Goal: Information Seeking & Learning: Learn about a topic

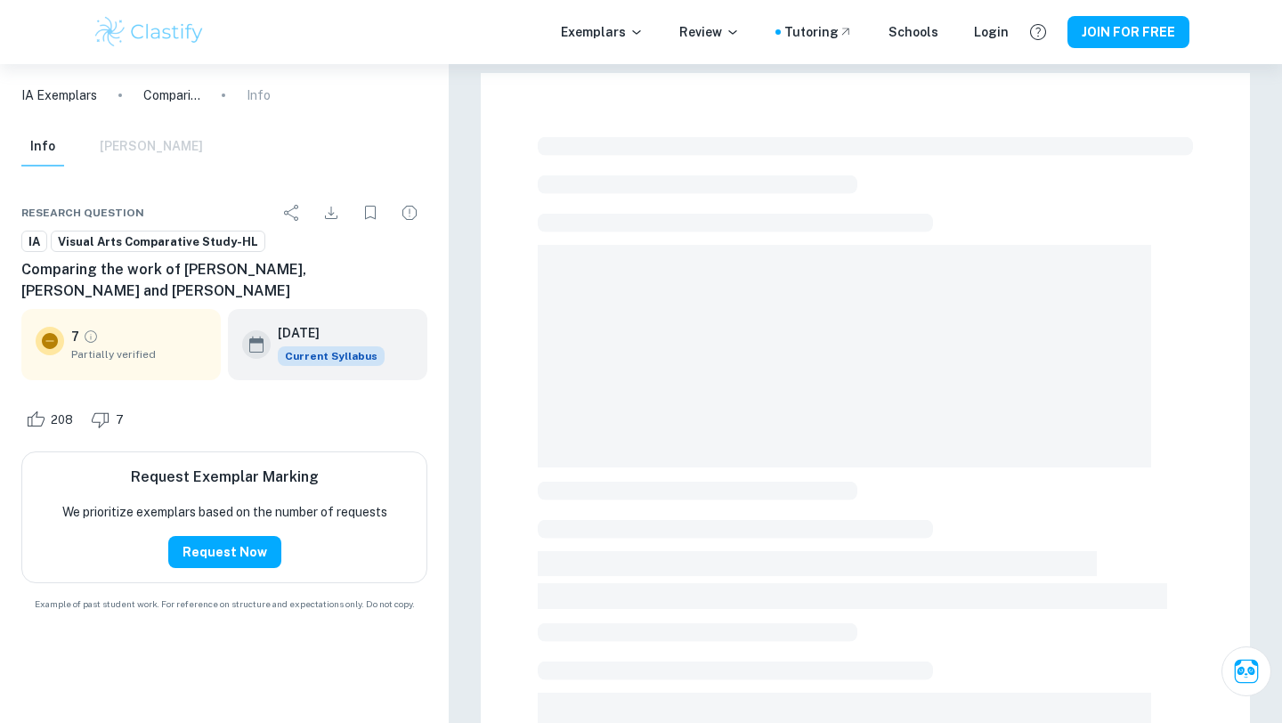
click at [151, 28] on img at bounding box center [149, 32] width 113 height 36
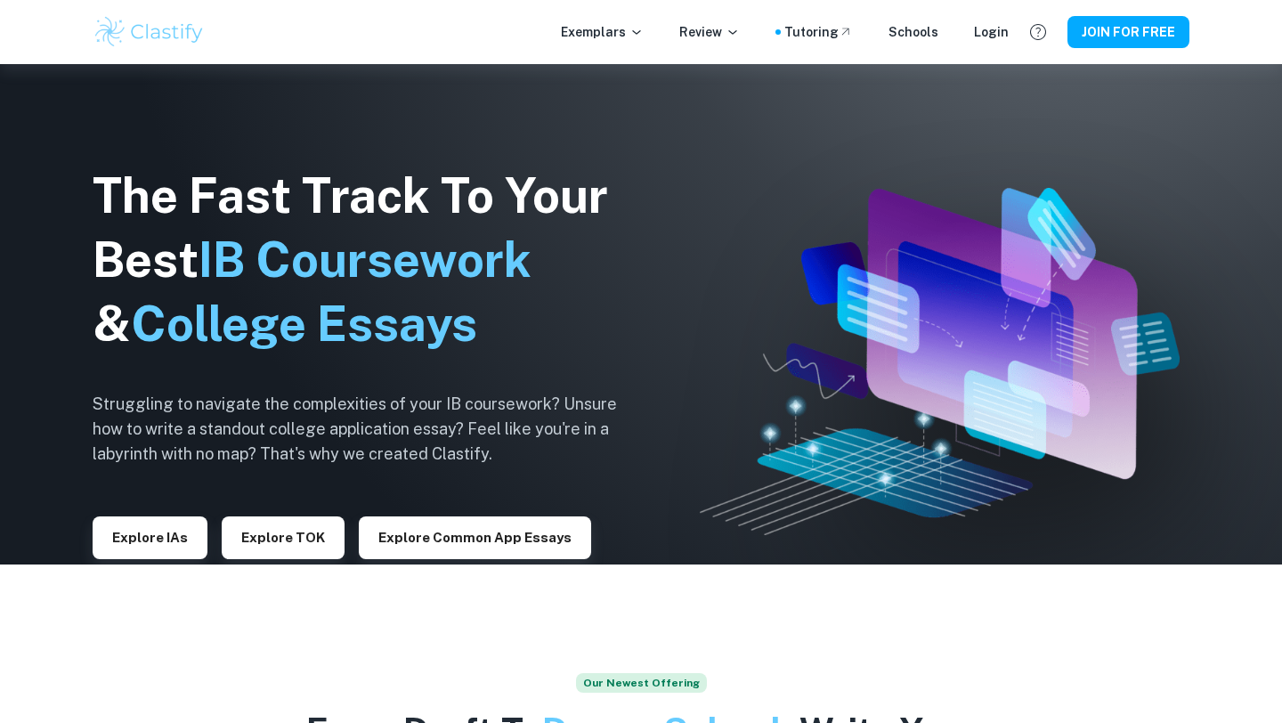
scroll to position [187, 0]
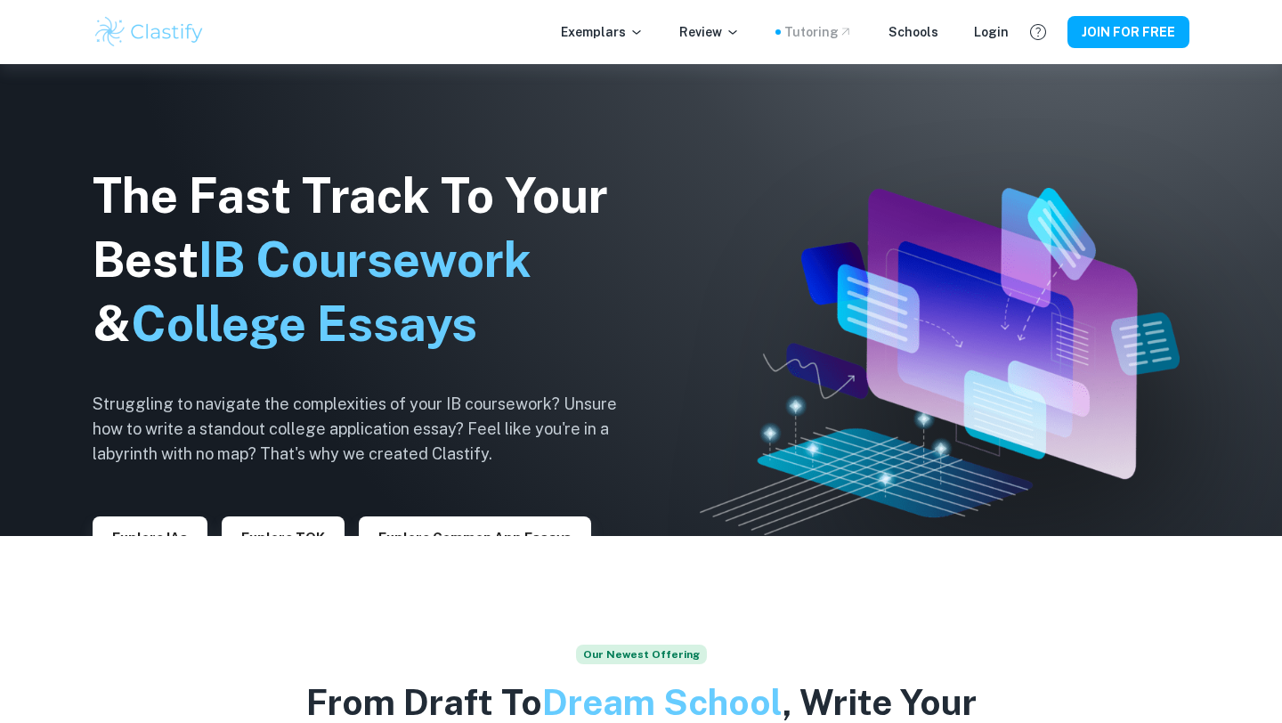
click at [824, 37] on div "Tutoring" at bounding box center [818, 32] width 69 height 20
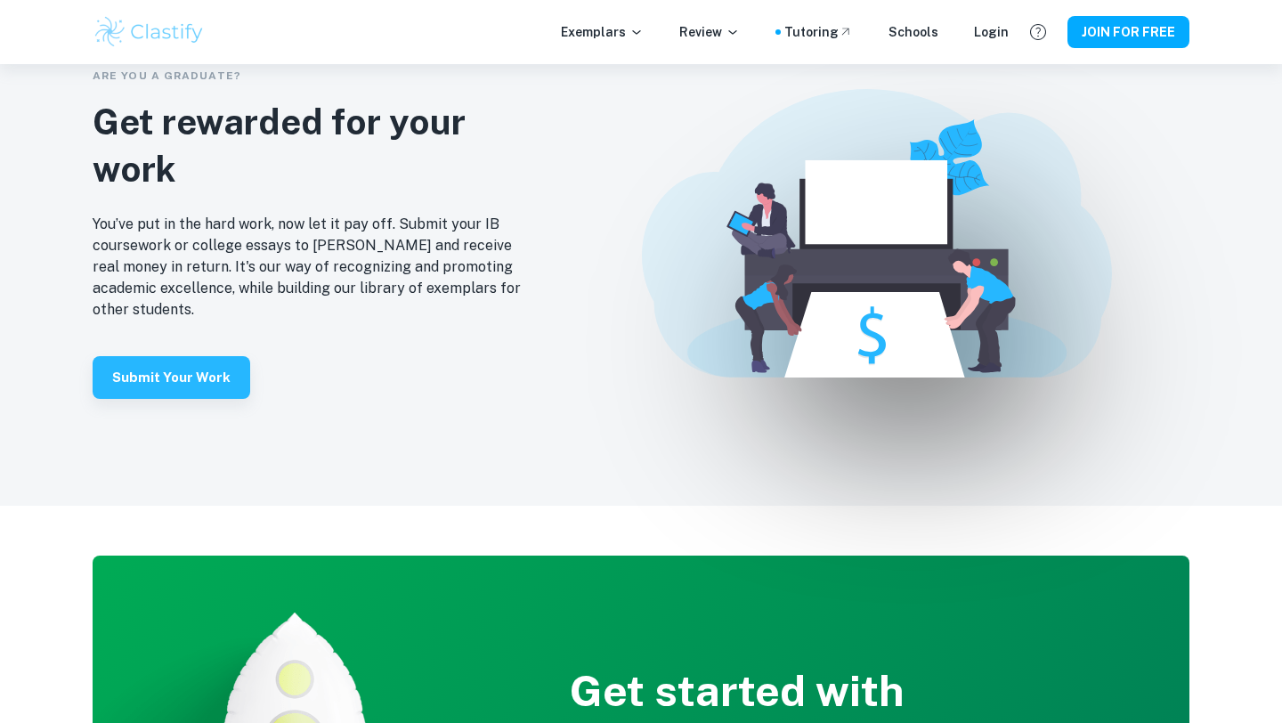
scroll to position [3816, 0]
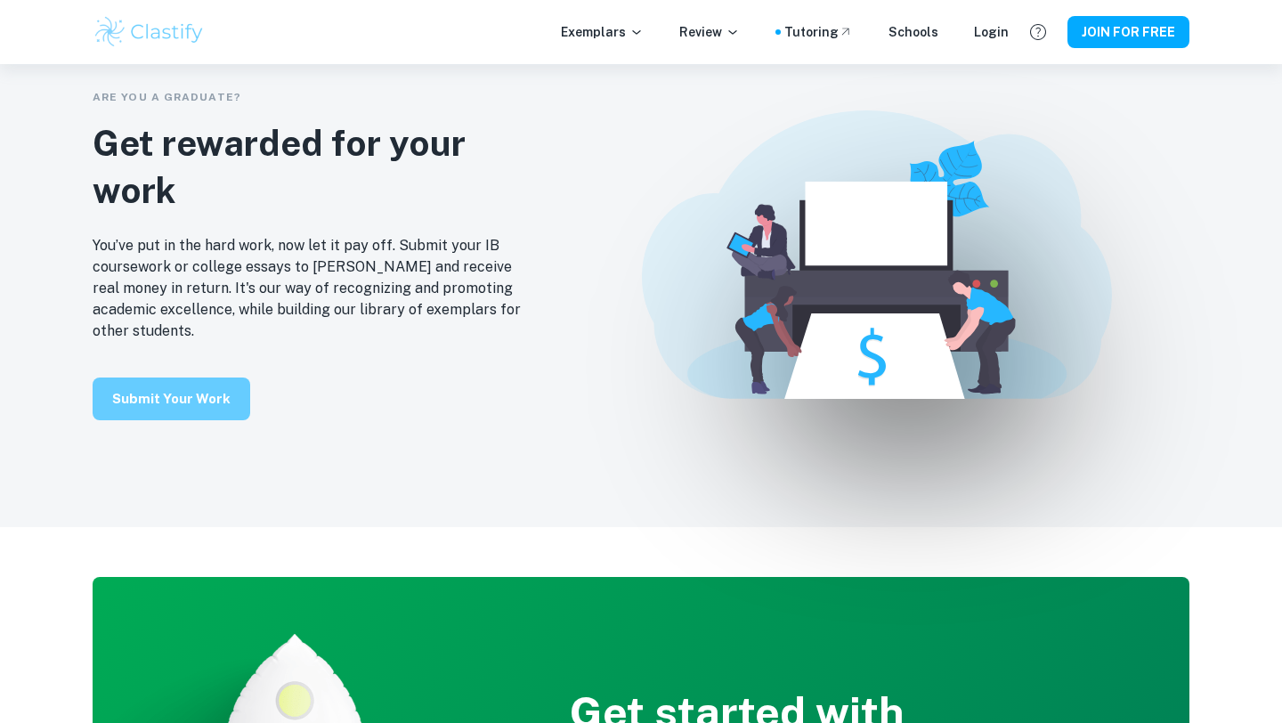
click at [177, 402] on button "Submit your work" at bounding box center [172, 398] width 158 height 43
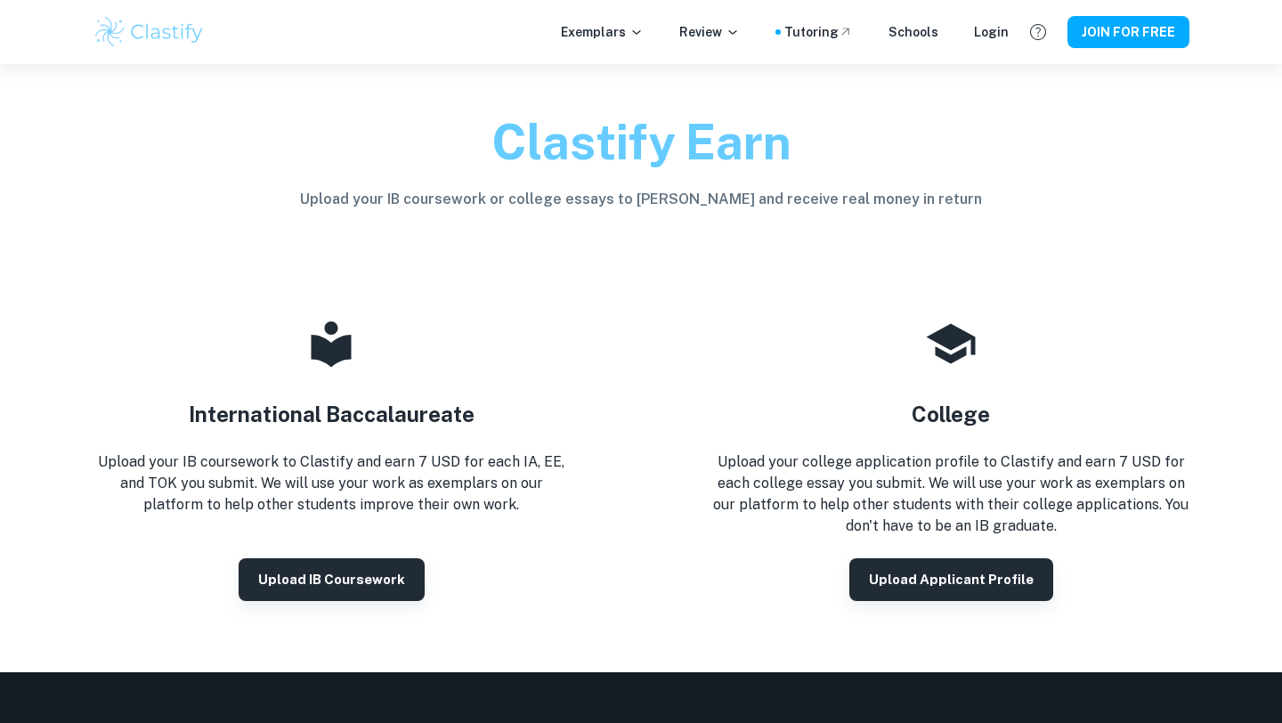
scroll to position [31, 0]
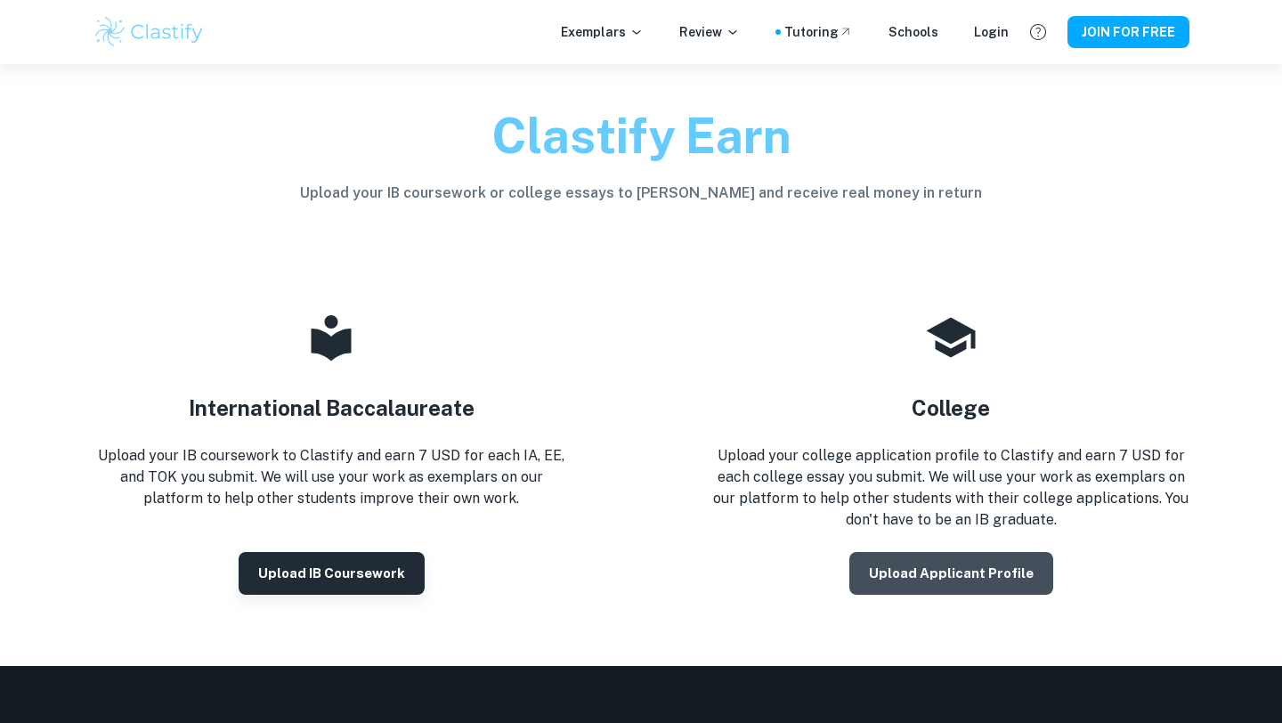
click at [913, 578] on button "Upload Applicant Profile" at bounding box center [951, 573] width 204 height 43
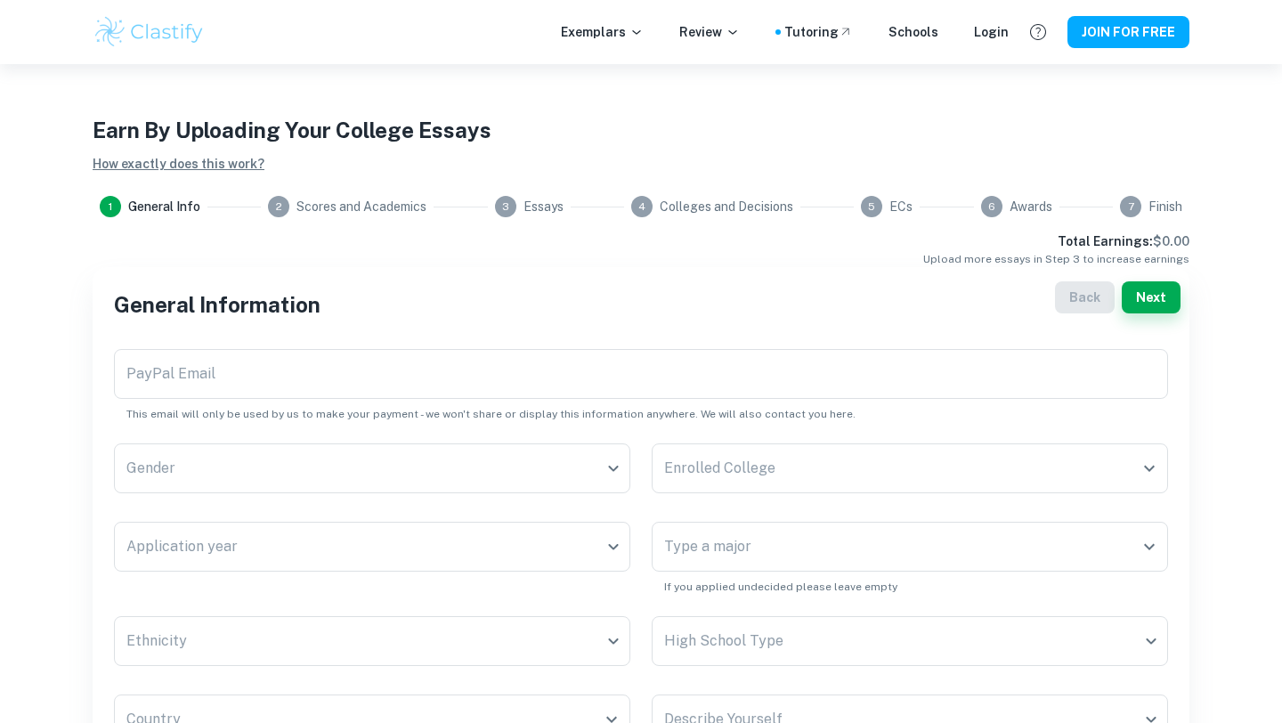
click at [239, 164] on link "How exactly does this work?" at bounding box center [179, 164] width 172 height 14
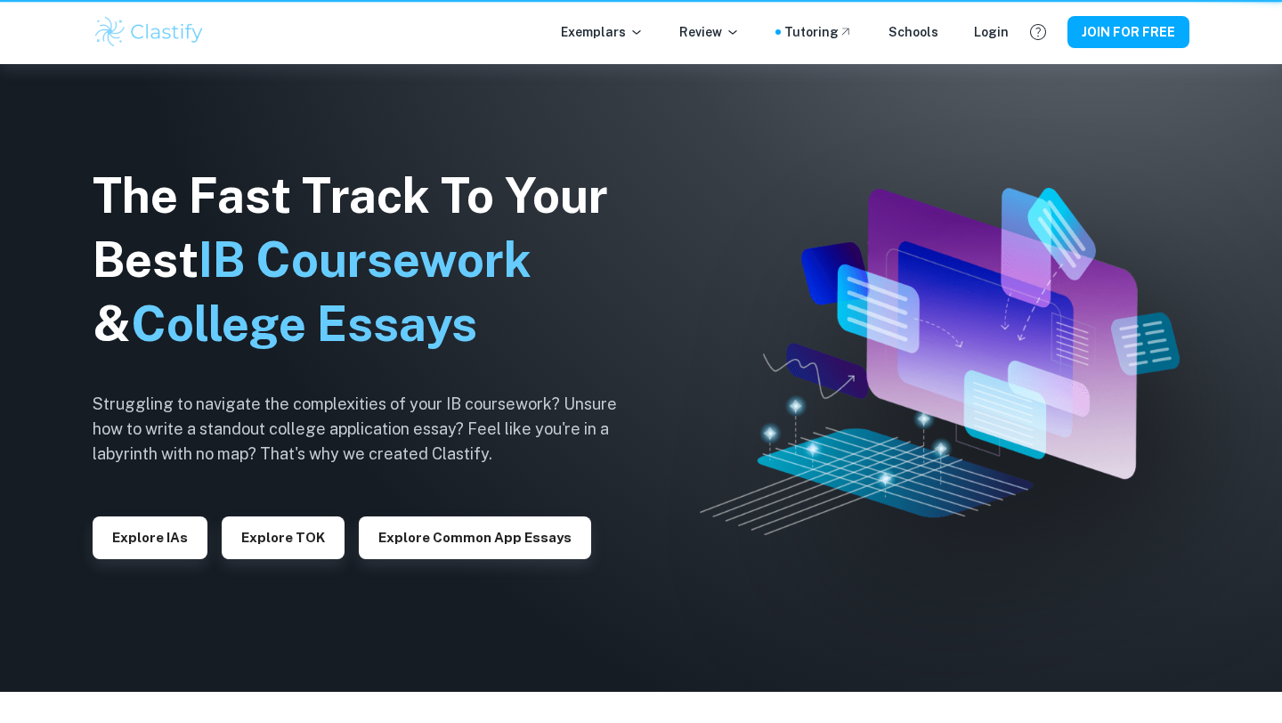
scroll to position [4352, 0]
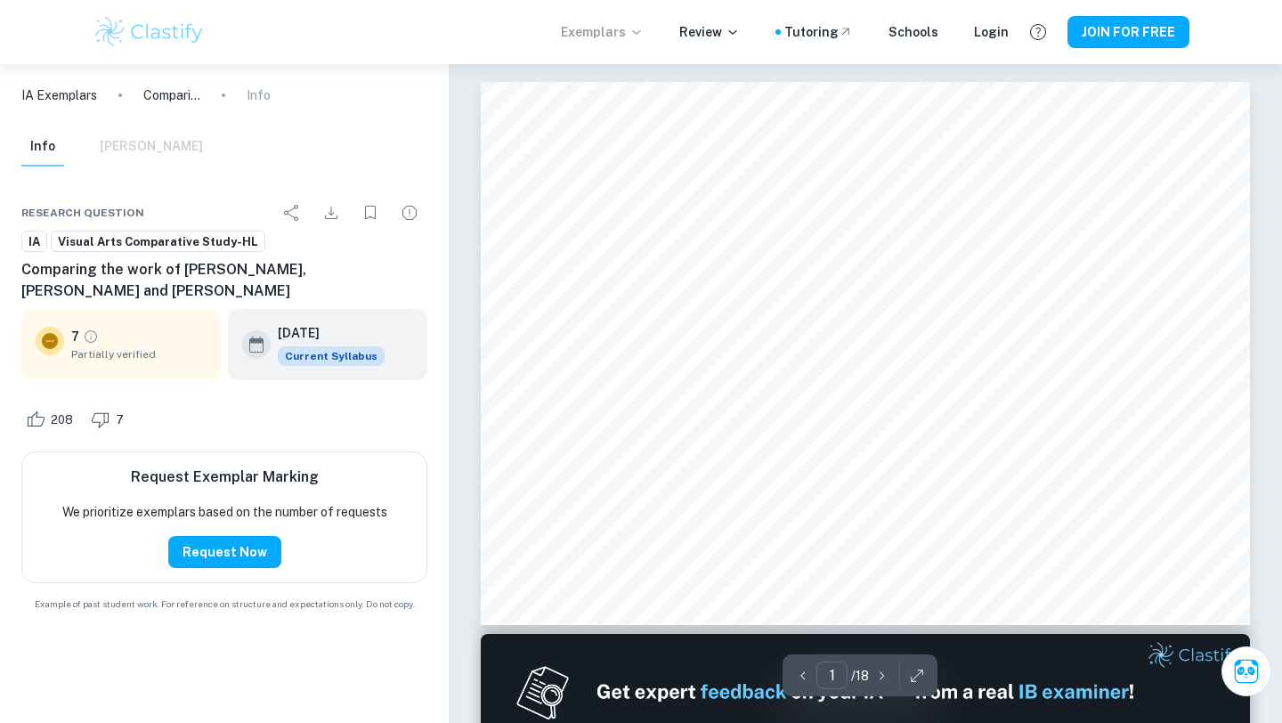
click at [637, 35] on p "Exemplars" at bounding box center [602, 32] width 83 height 20
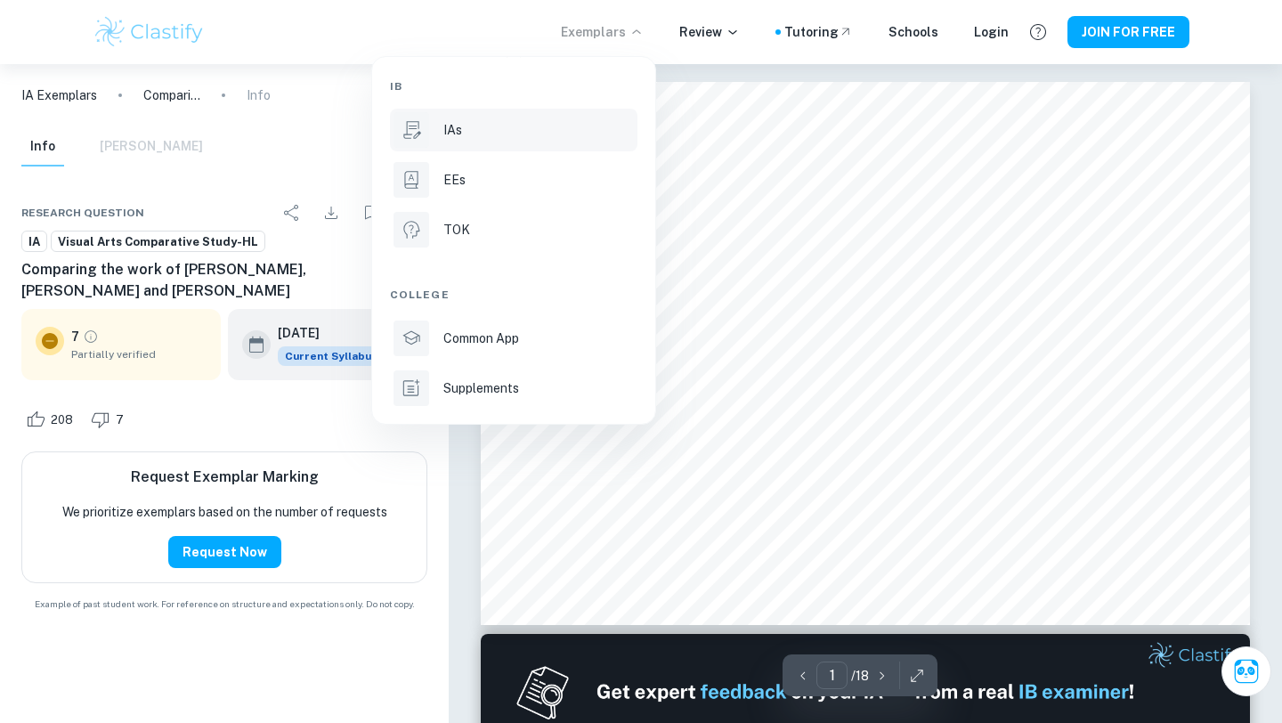
click at [537, 134] on div "IAs" at bounding box center [538, 130] width 191 height 20
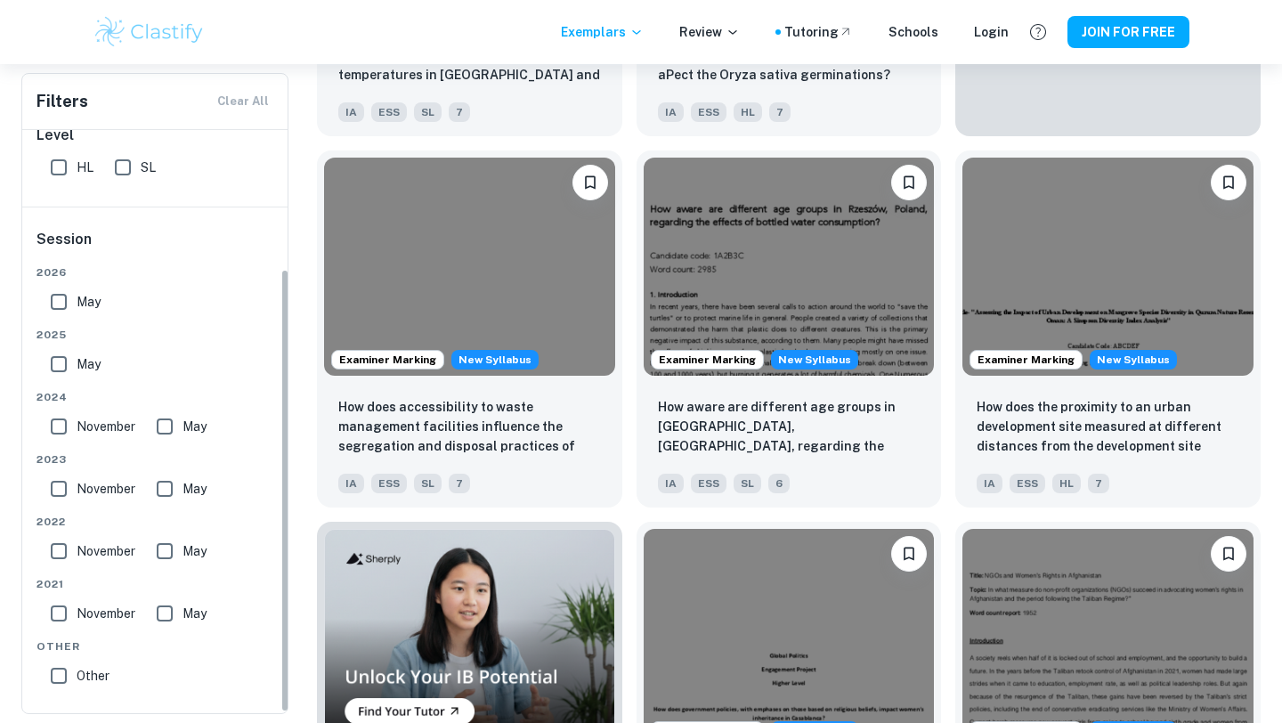
scroll to position [183, 0]
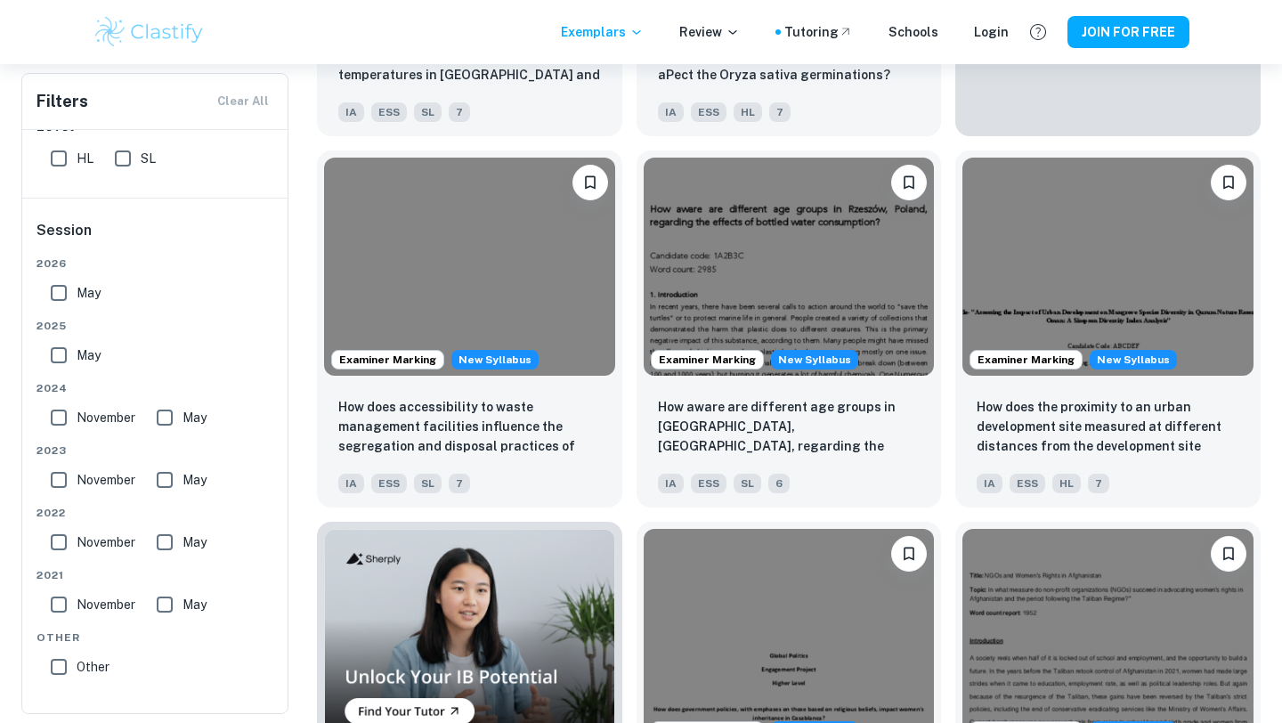
click at [170, 418] on input "May" at bounding box center [165, 418] width 36 height 36
checkbox input "true"
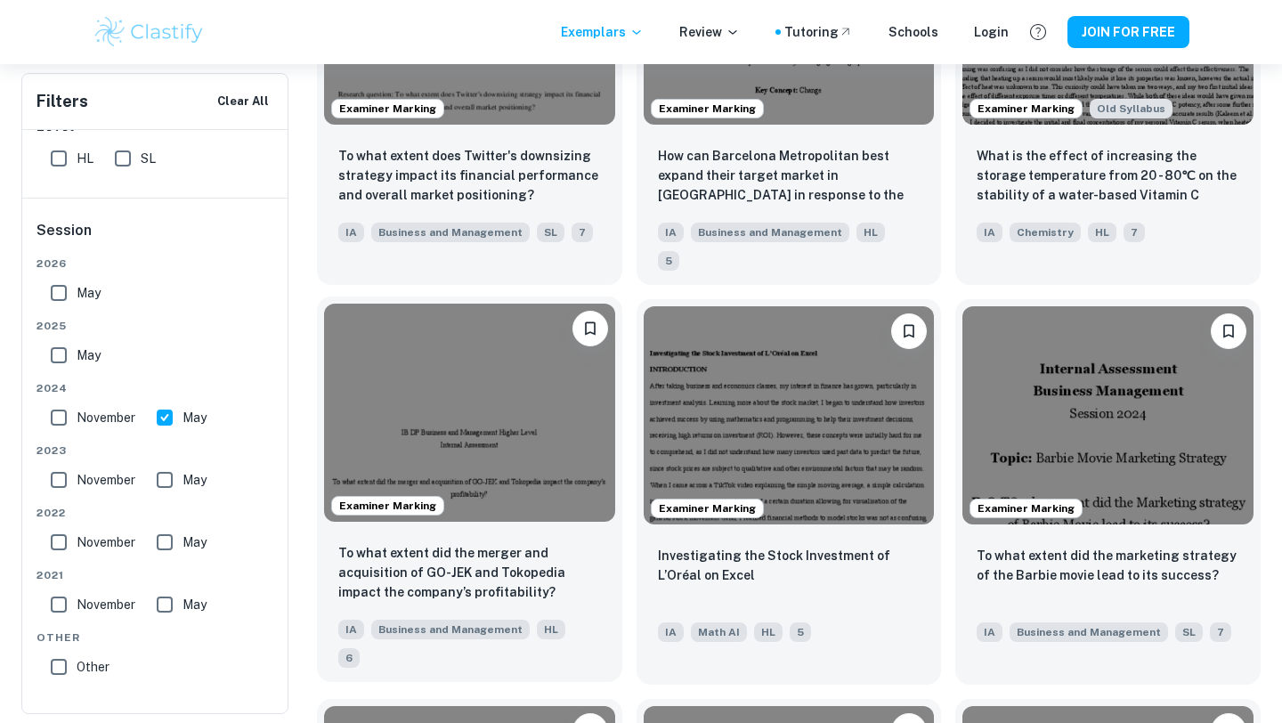
scroll to position [1789, 0]
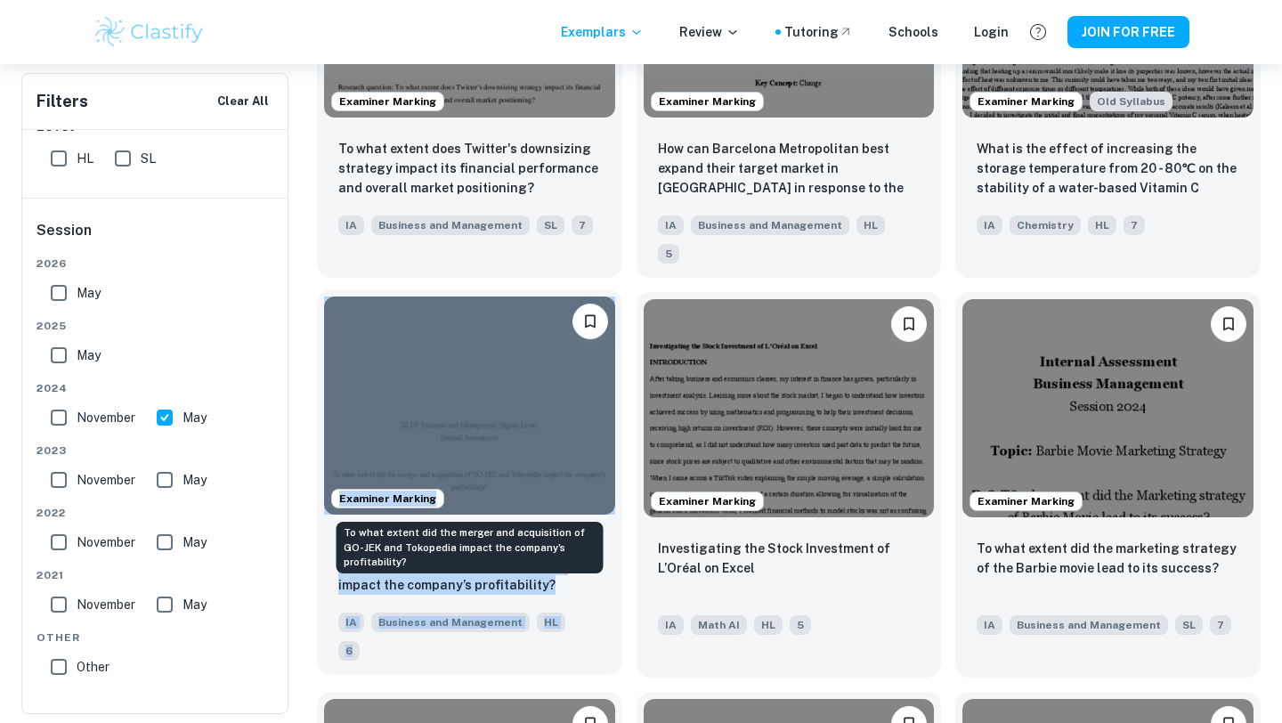
click at [479, 536] on p "To what extent did the merger and acquisition of GO-JEK and Tokopedia impact th…" at bounding box center [469, 565] width 263 height 59
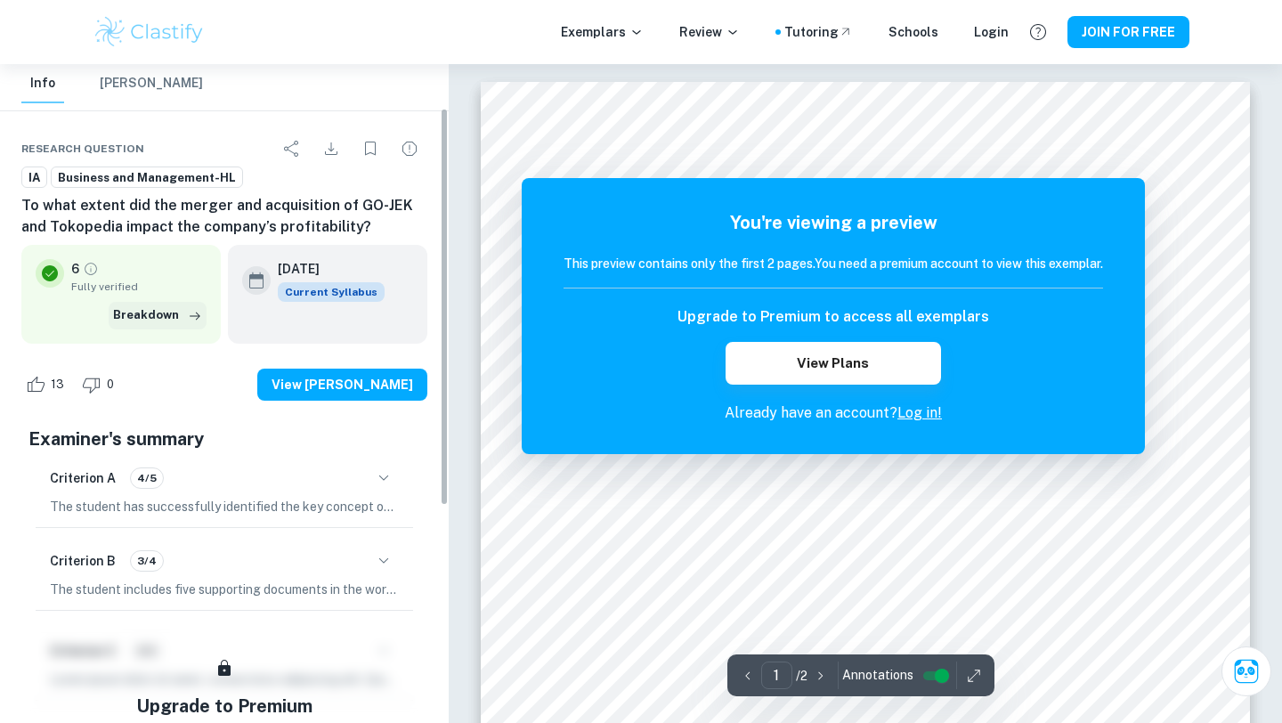
scroll to position [79, 0]
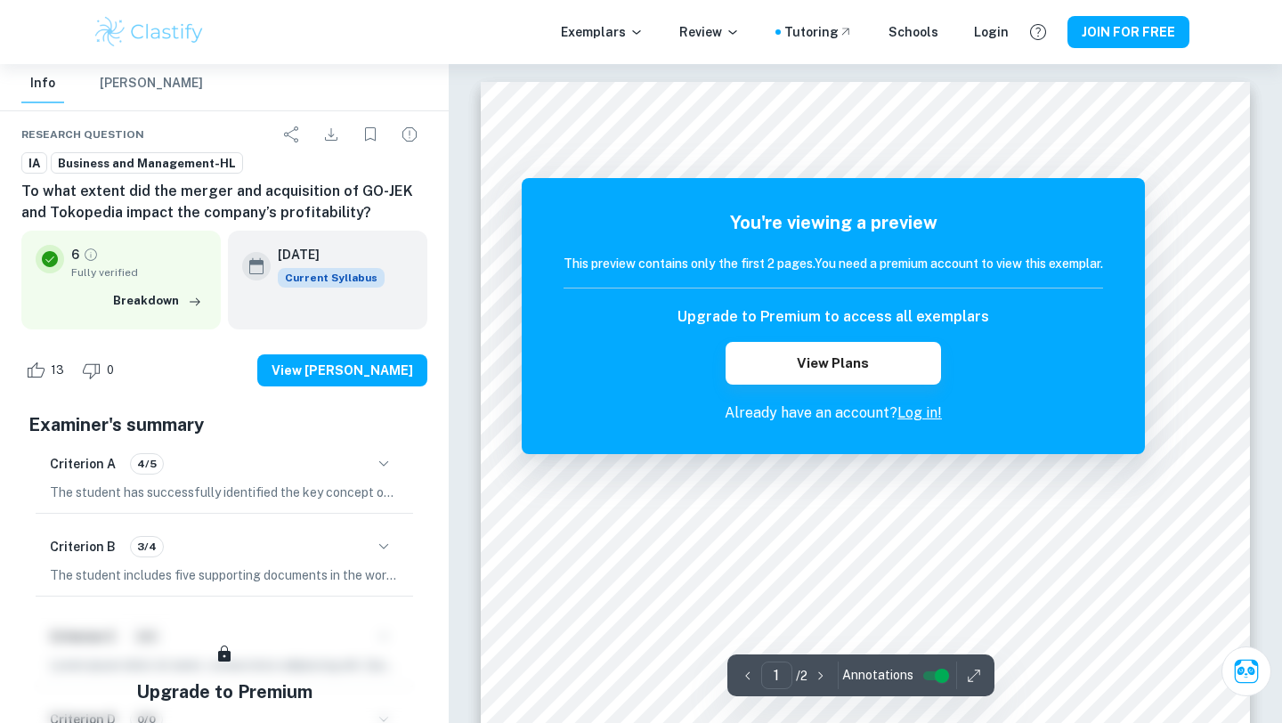
click at [388, 459] on icon "button" at bounding box center [383, 463] width 21 height 21
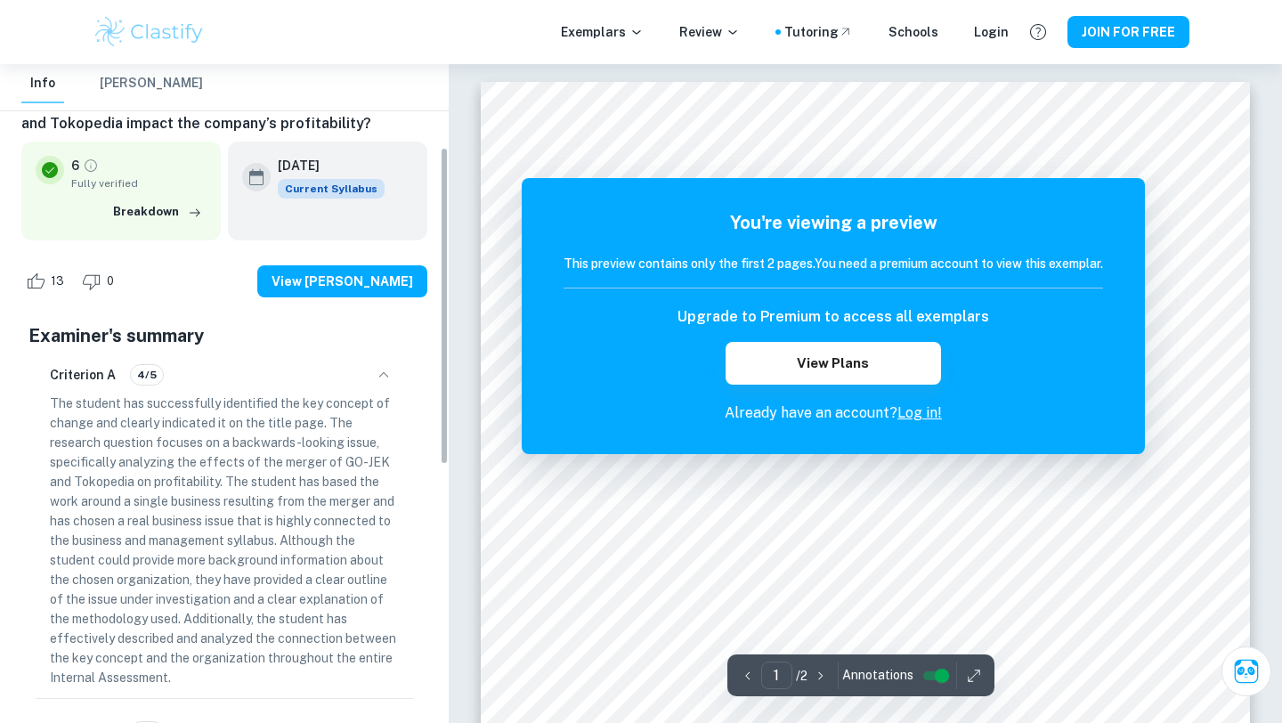
scroll to position [173, 0]
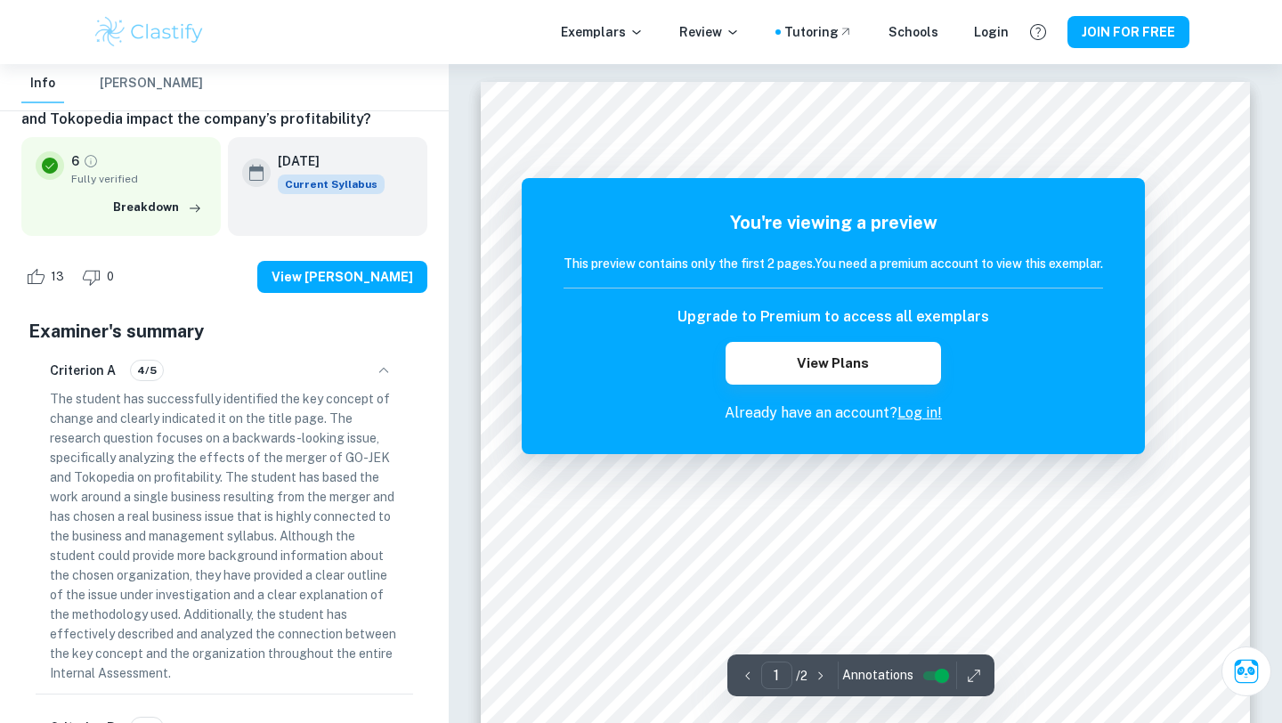
click at [382, 373] on icon "button" at bounding box center [383, 370] width 21 height 21
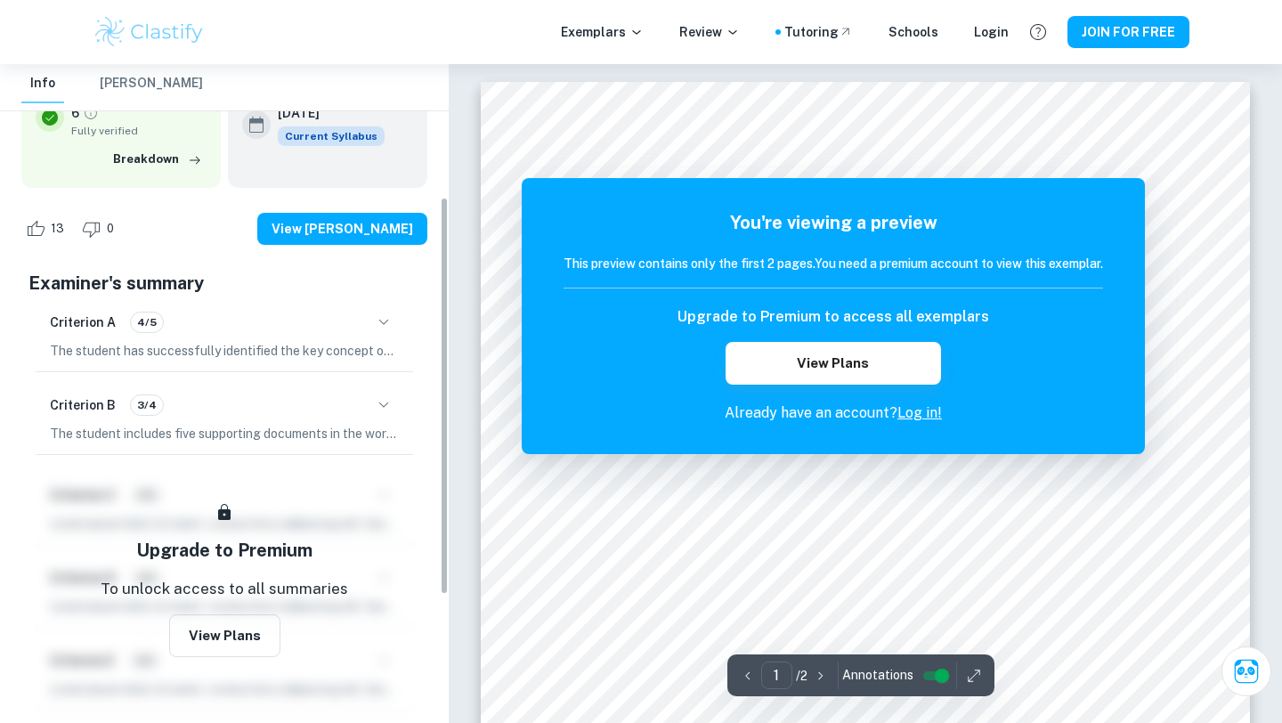
scroll to position [219, 0]
click at [376, 403] on icon "button" at bounding box center [383, 406] width 21 height 21
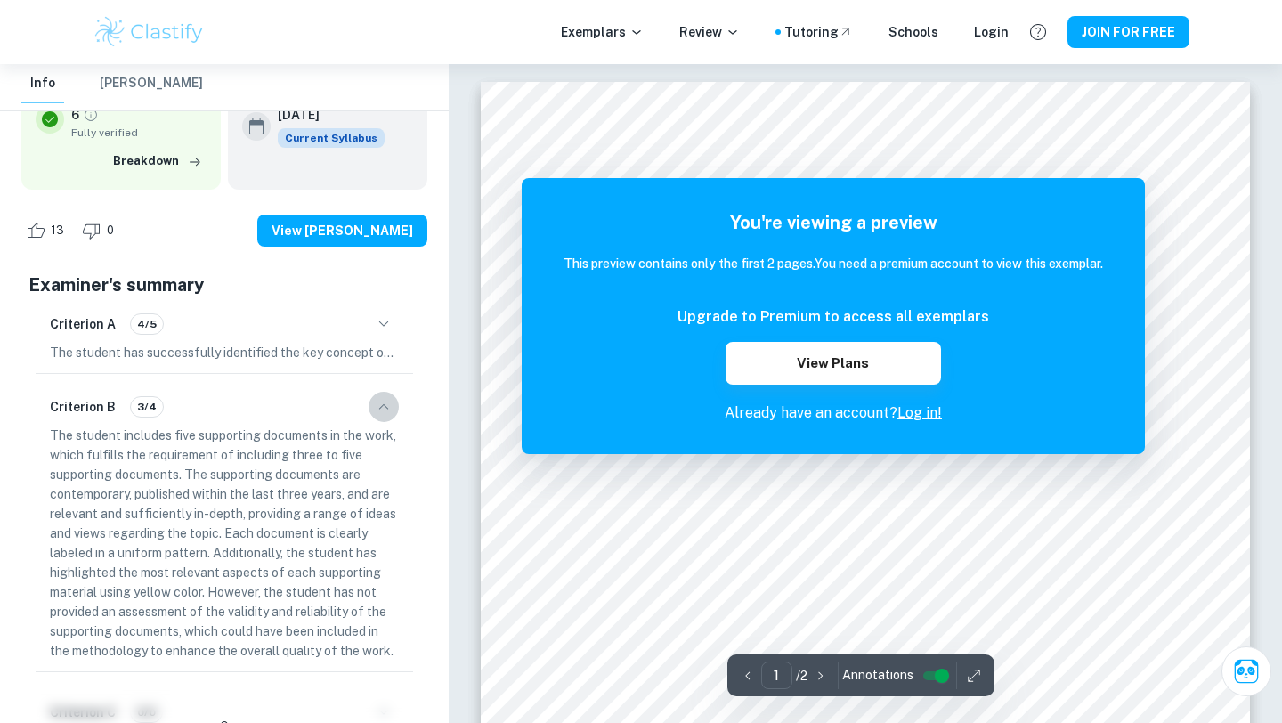
click at [376, 408] on icon "button" at bounding box center [383, 406] width 21 height 21
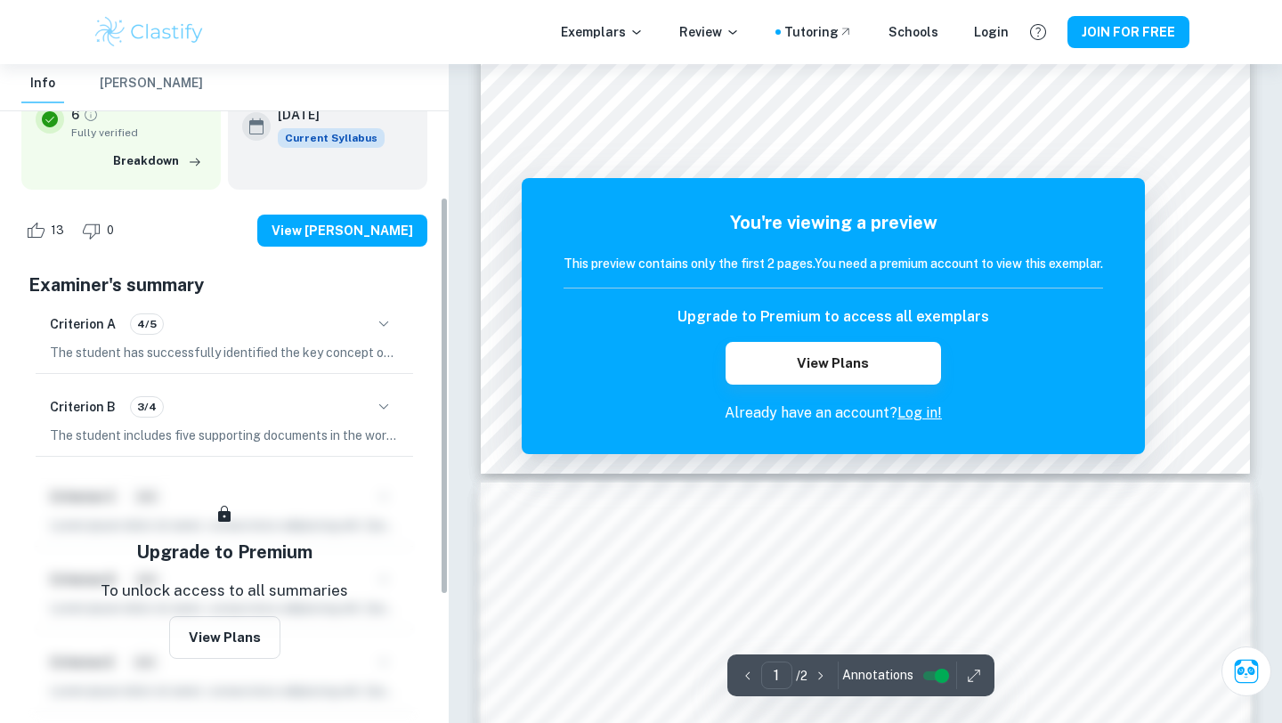
scroll to position [110, 0]
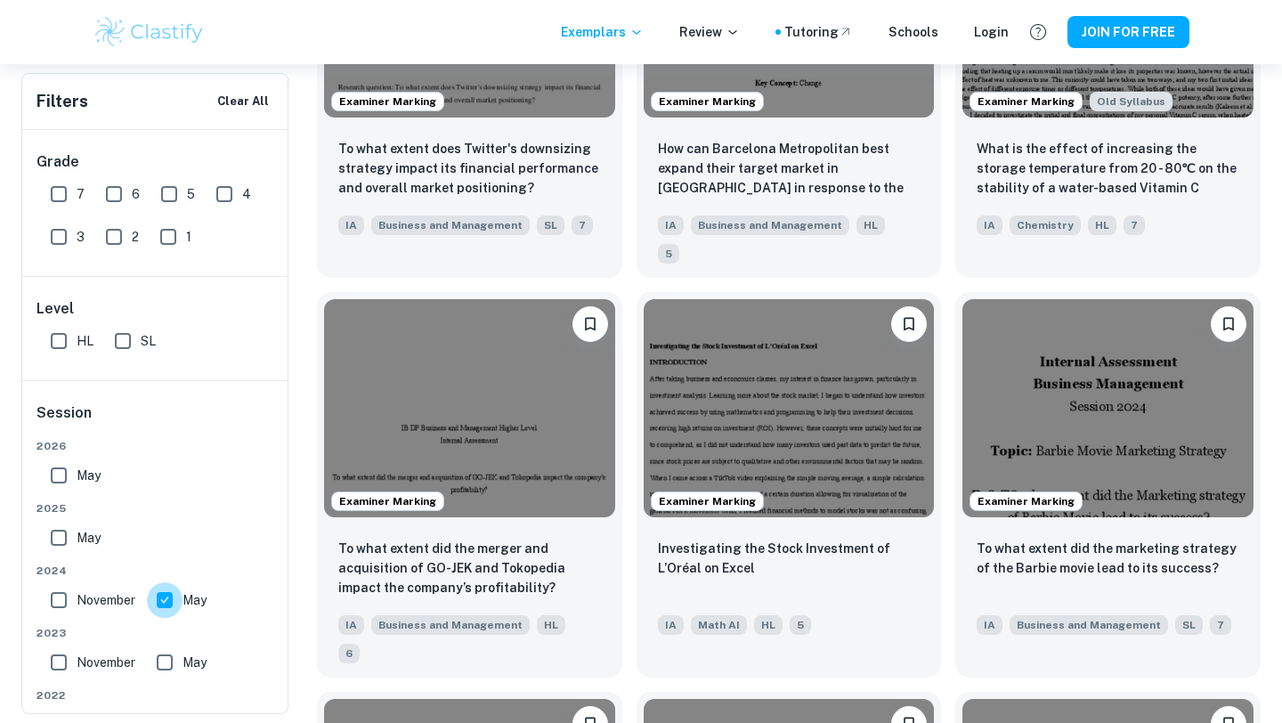
click at [165, 607] on input "May" at bounding box center [165, 600] width 36 height 36
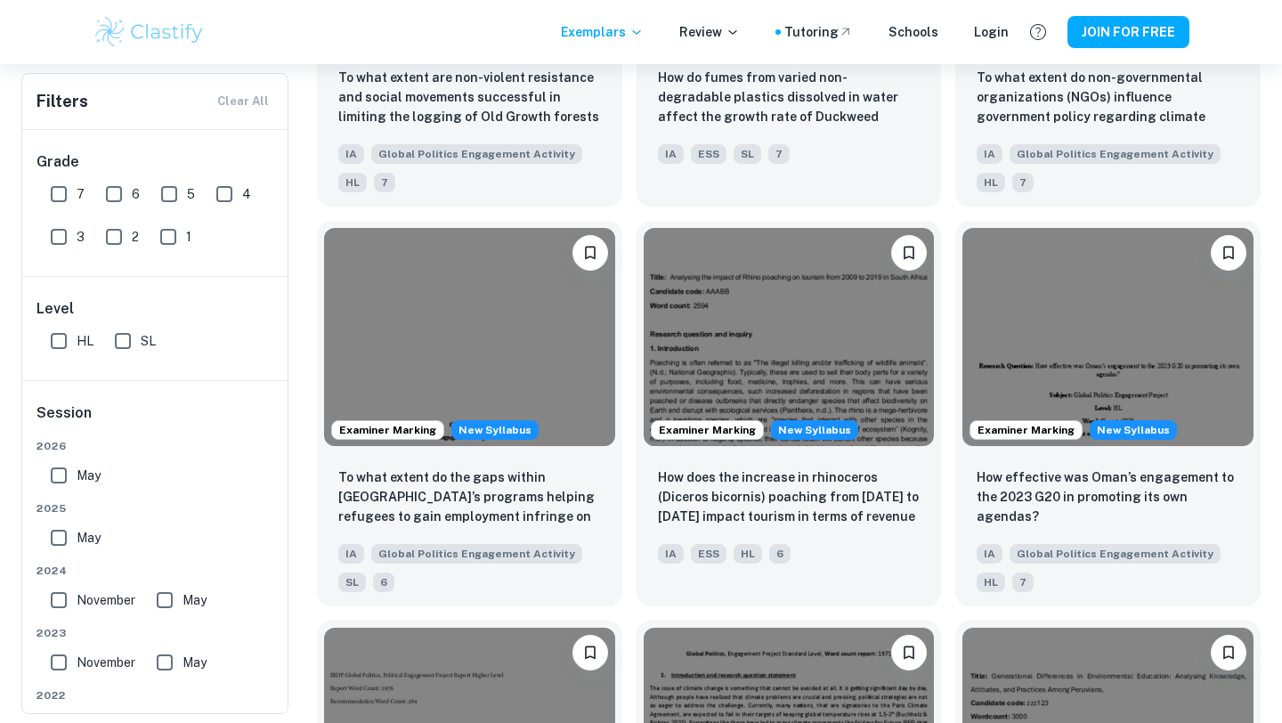
click at [165, 607] on input "May" at bounding box center [165, 600] width 36 height 36
checkbox input "true"
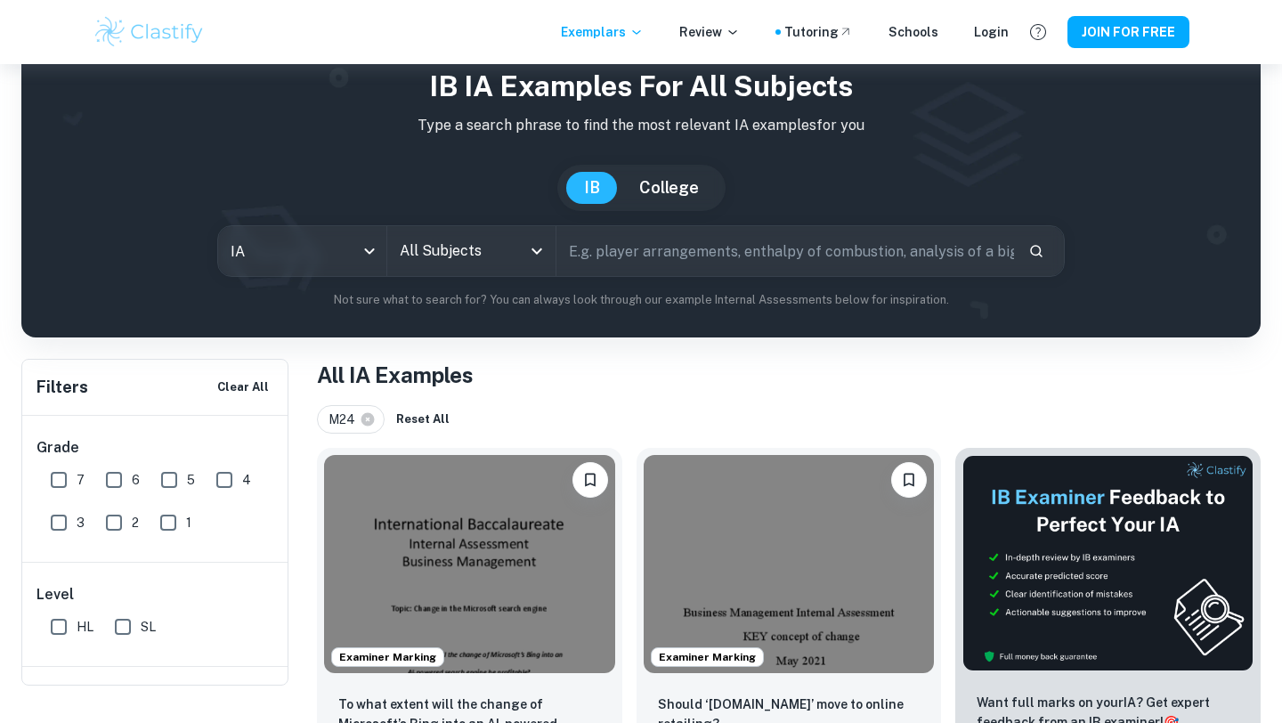
scroll to position [11, 0]
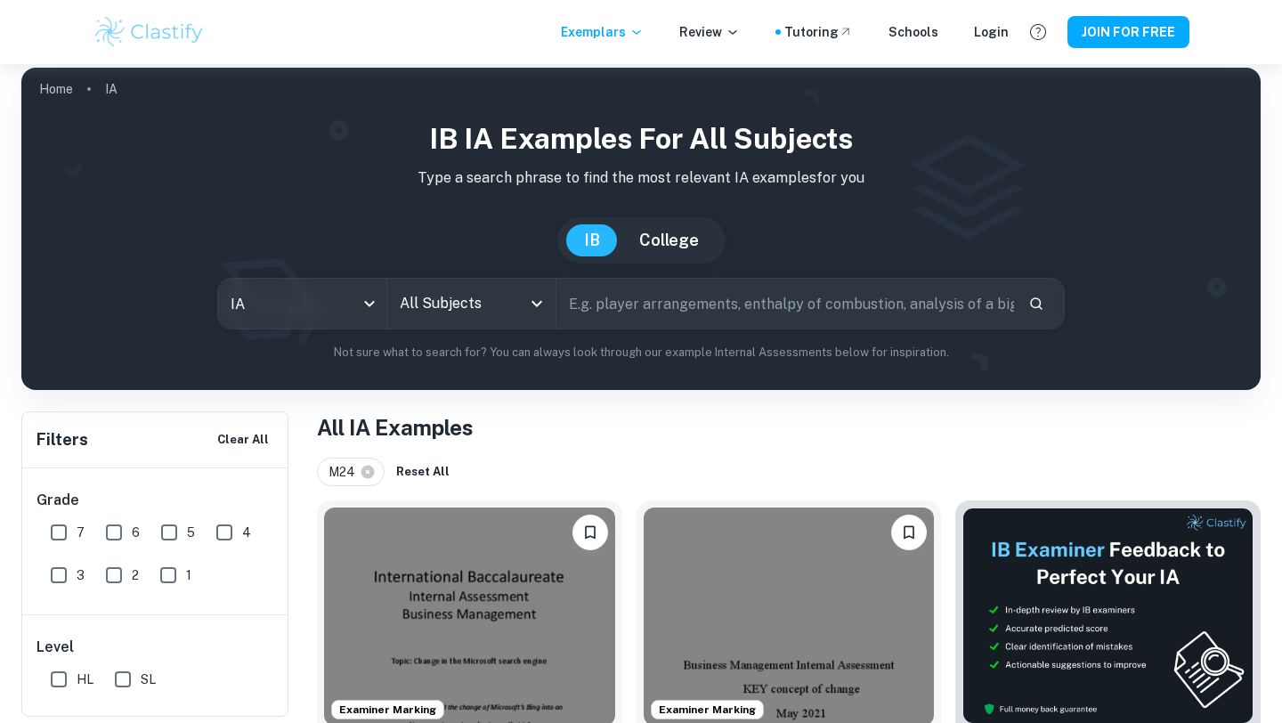
click at [499, 314] on input "All Subjects" at bounding box center [458, 304] width 126 height 34
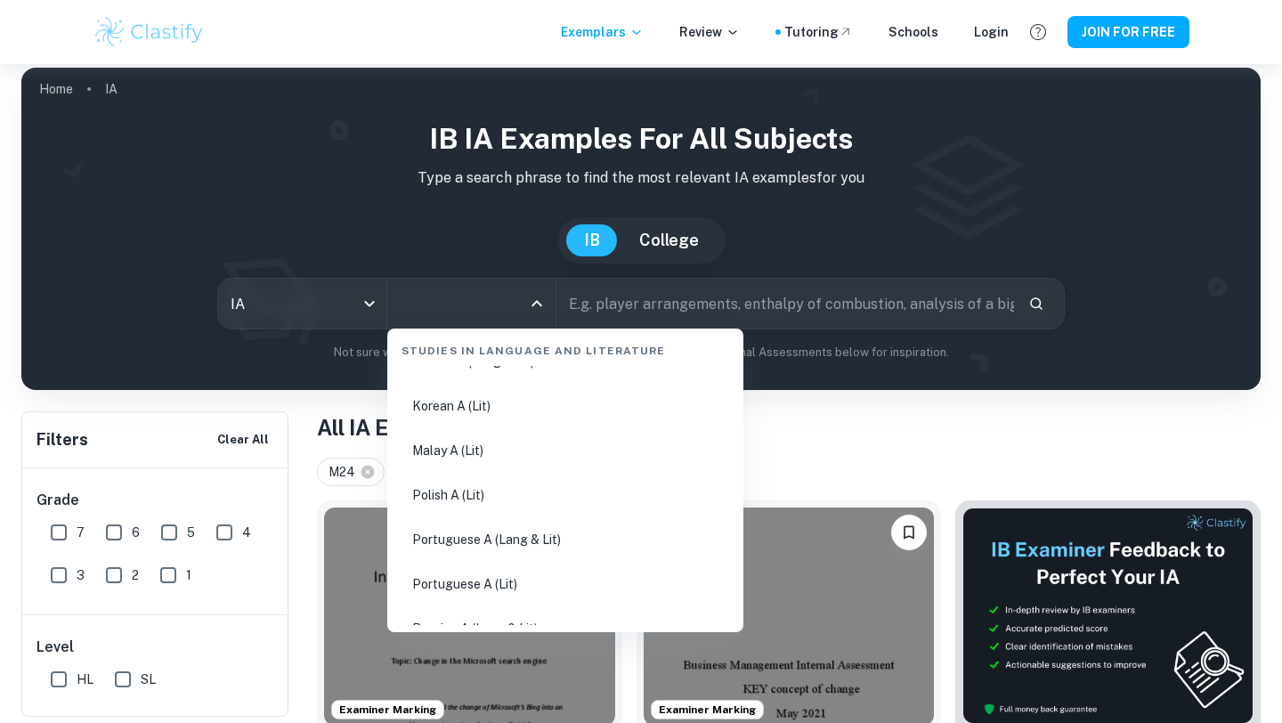
scroll to position [597, 0]
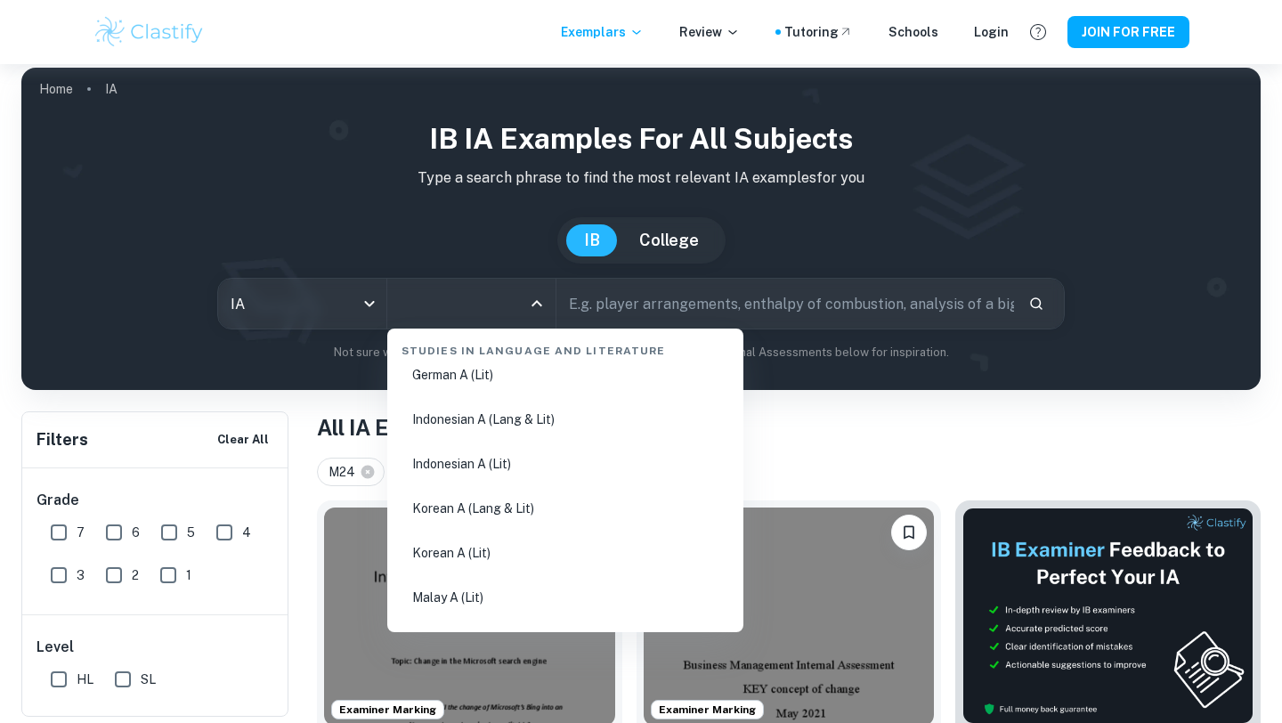
click at [531, 418] on li "Indonesian A (Lang & Lit)" at bounding box center [565, 419] width 342 height 41
type input "Indonesian A (Lang & Lit)"
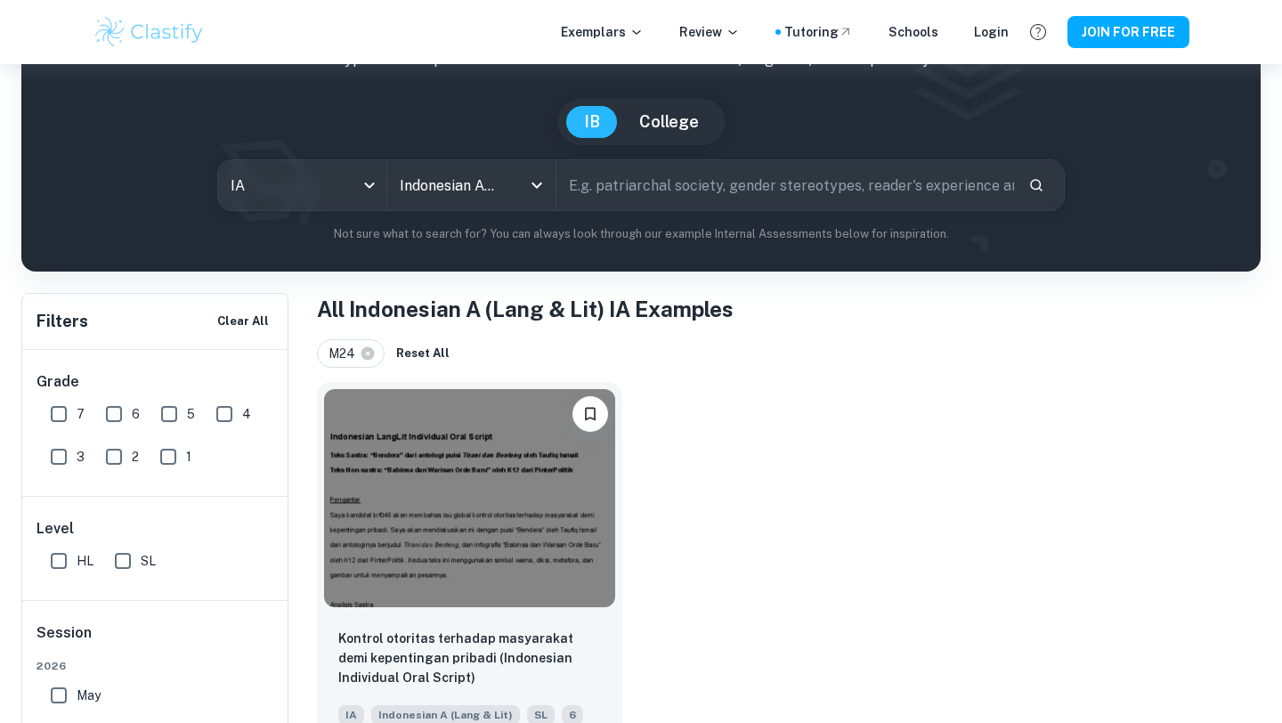
scroll to position [145, 0]
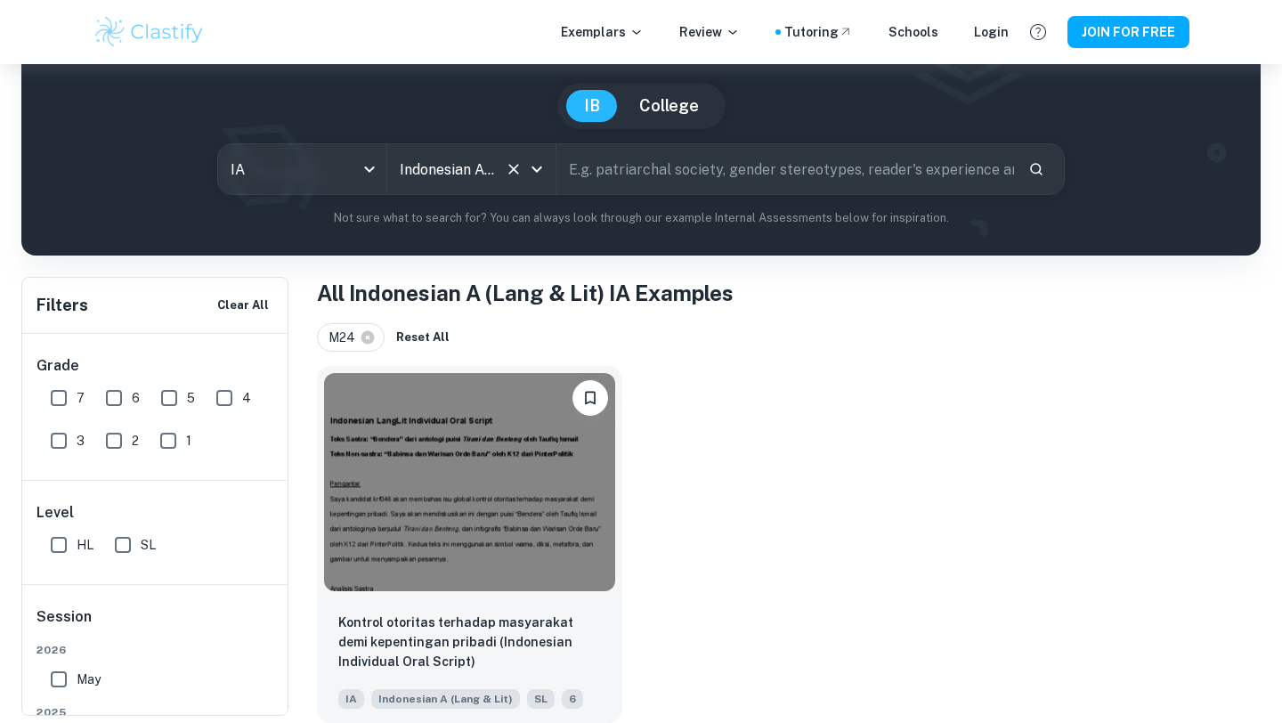
click at [473, 179] on input "Indonesian A (Lang & Lit)" at bounding box center [446, 169] width 102 height 34
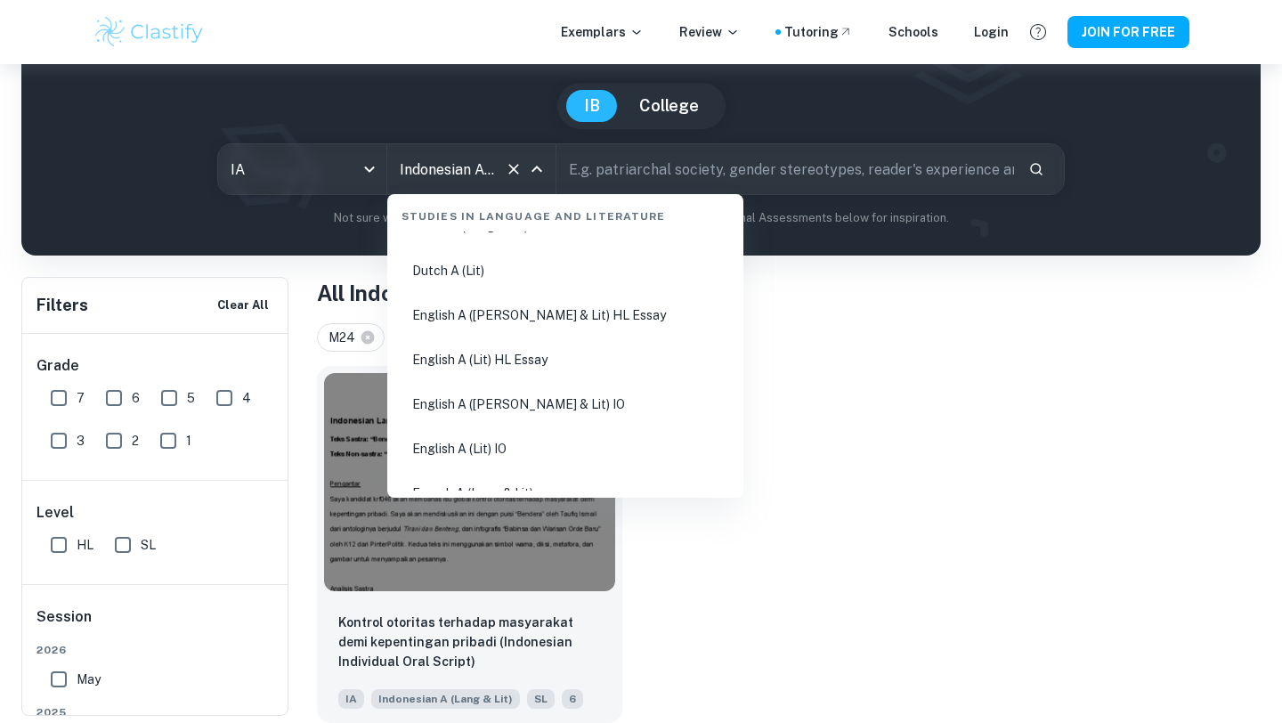
scroll to position [204, 0]
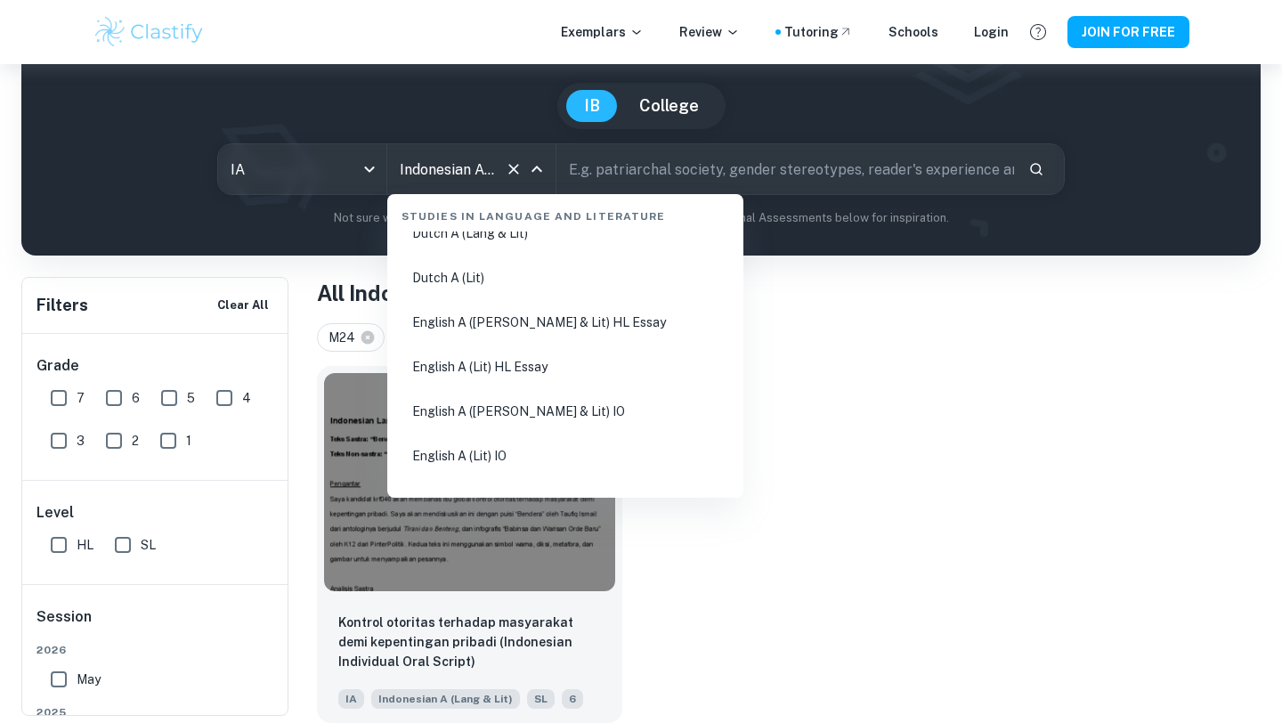
click at [556, 333] on li "English A ([PERSON_NAME] & Lit) HL Essay" at bounding box center [565, 322] width 342 height 41
type input "English A ([PERSON_NAME] & Lit) HL Essay"
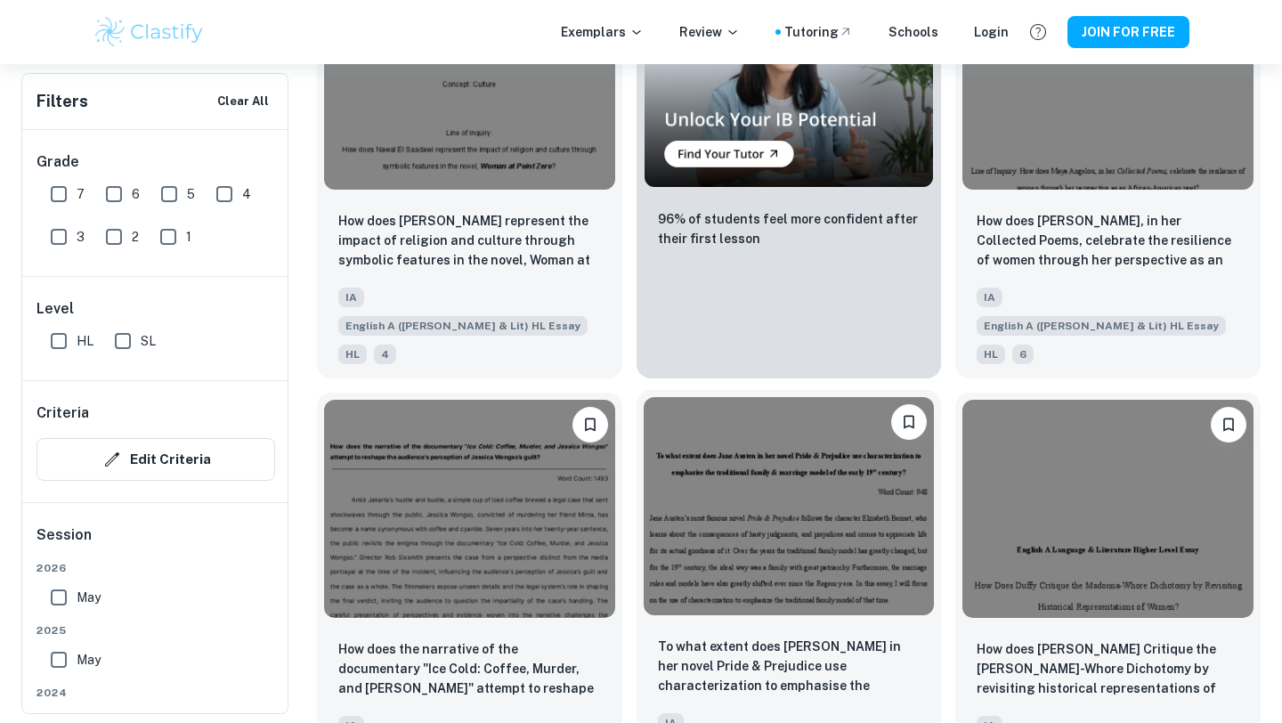
scroll to position [3691, 0]
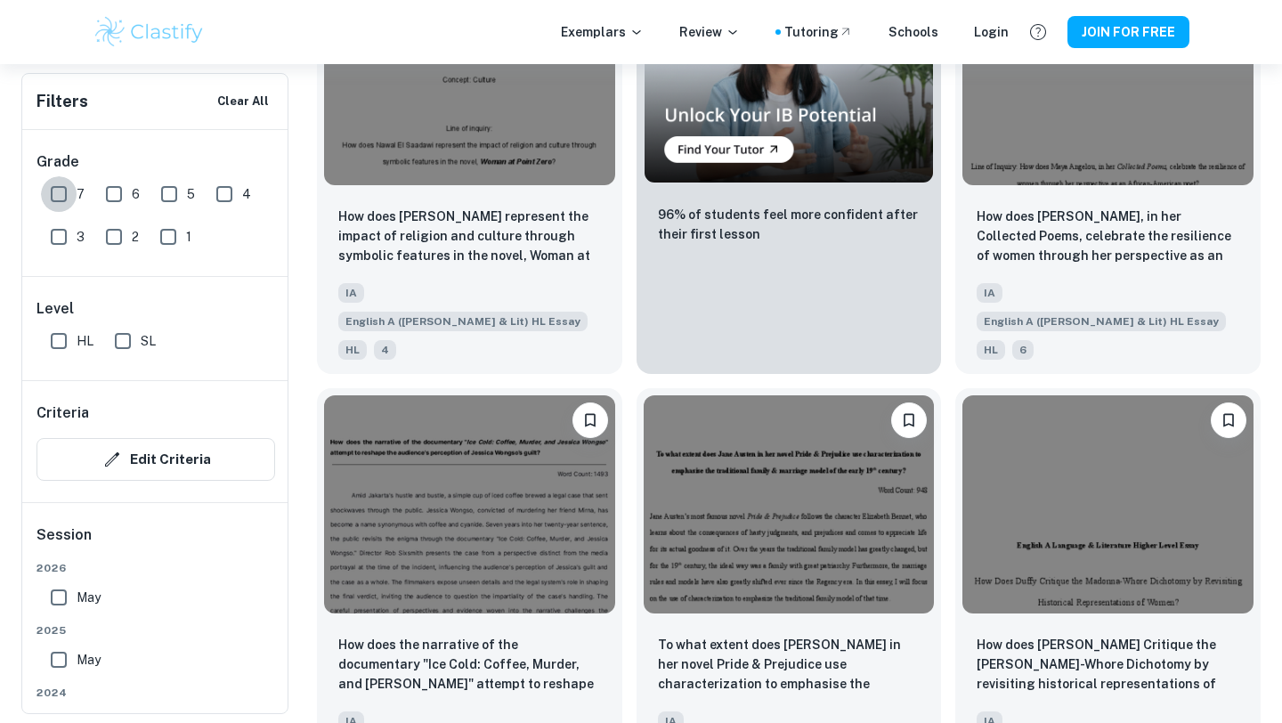
click at [58, 196] on input "7" at bounding box center [59, 194] width 36 height 36
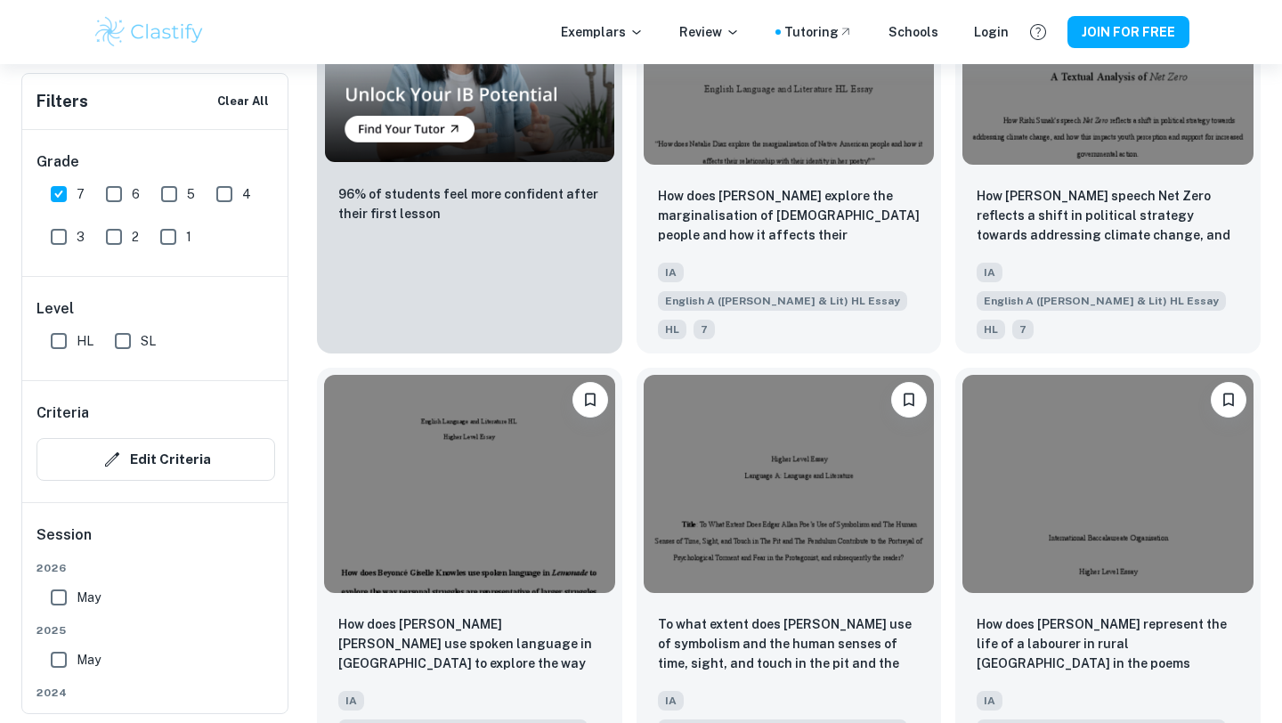
scroll to position [1563, 0]
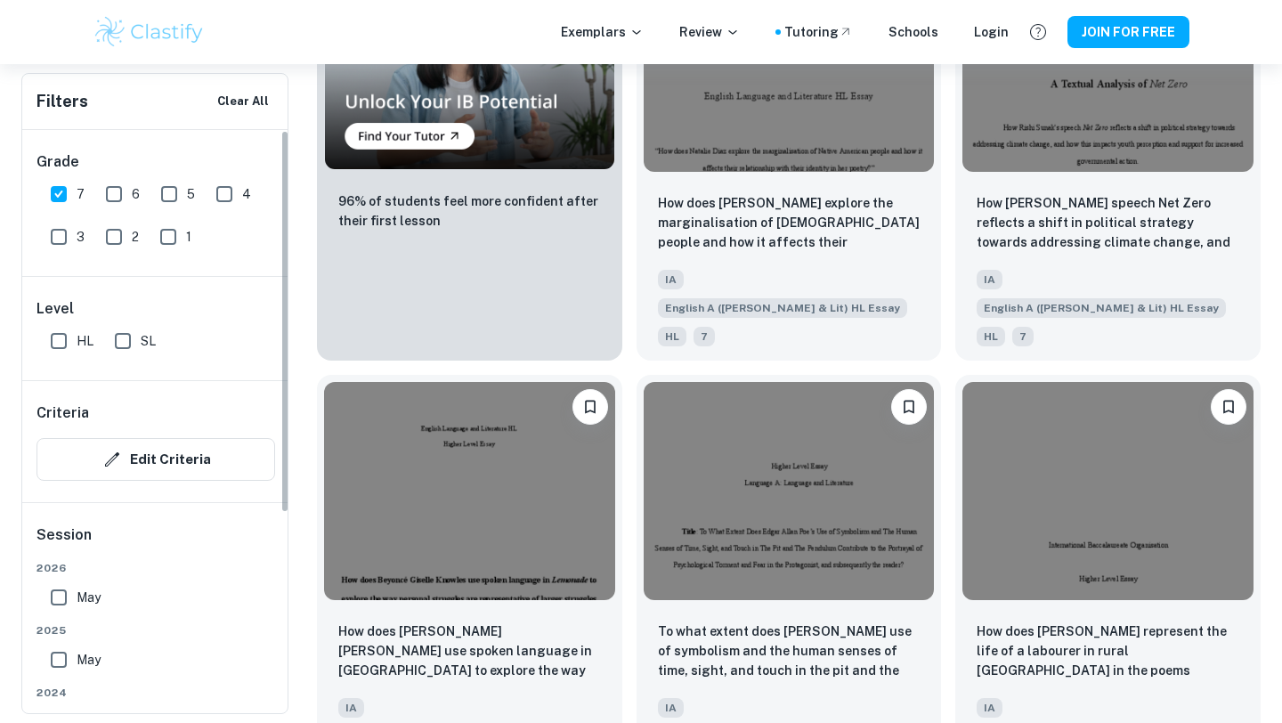
click at [46, 198] on input "7" at bounding box center [59, 194] width 36 height 36
checkbox input "false"
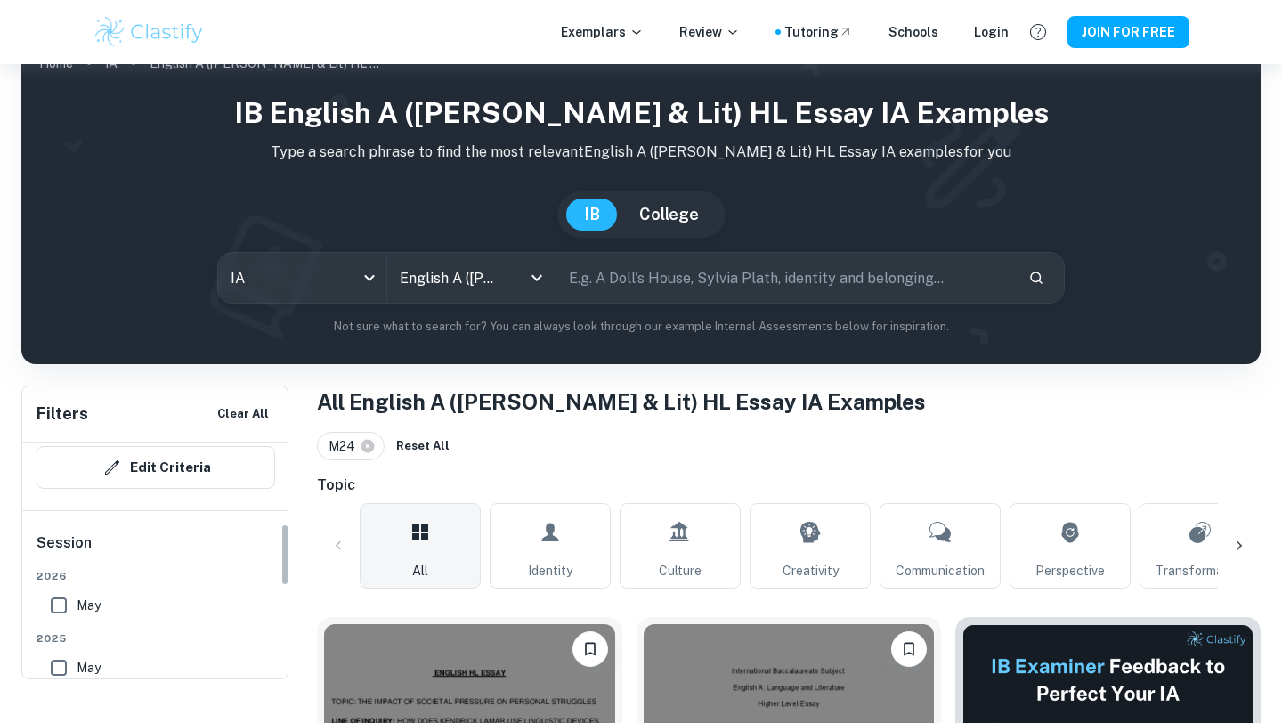
scroll to position [0, 0]
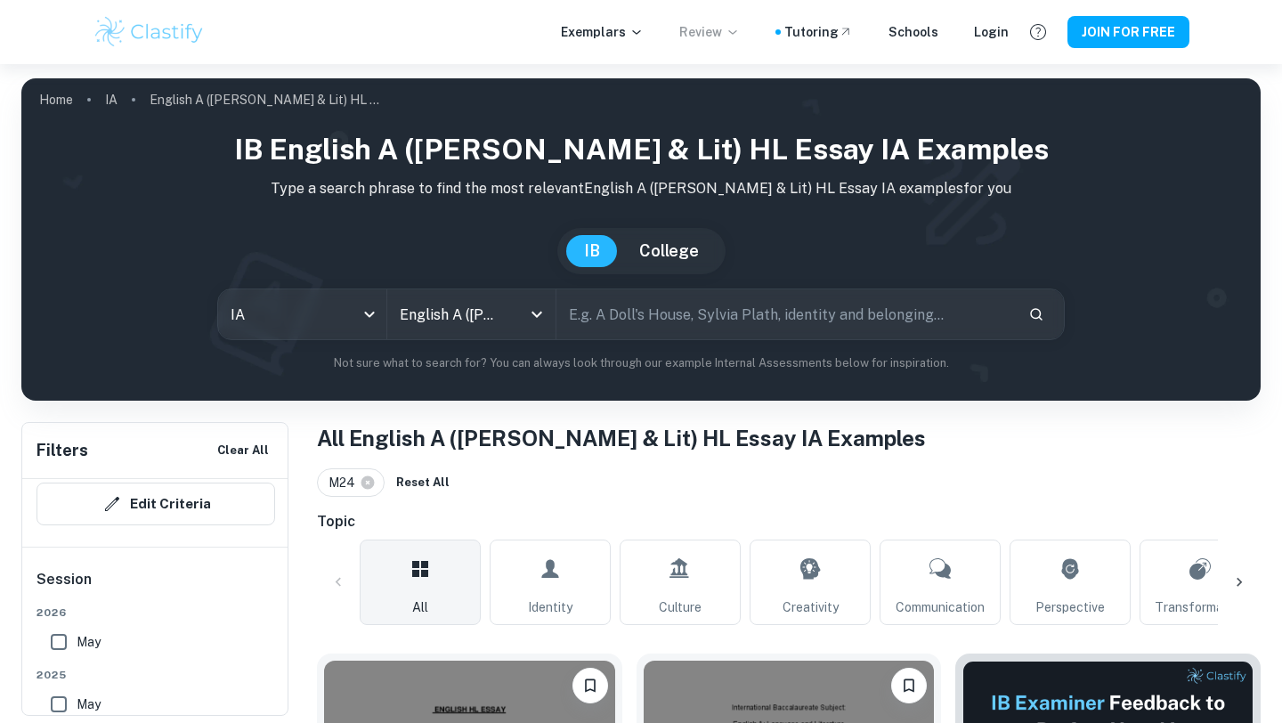
click at [734, 40] on p "Review" at bounding box center [709, 32] width 61 height 20
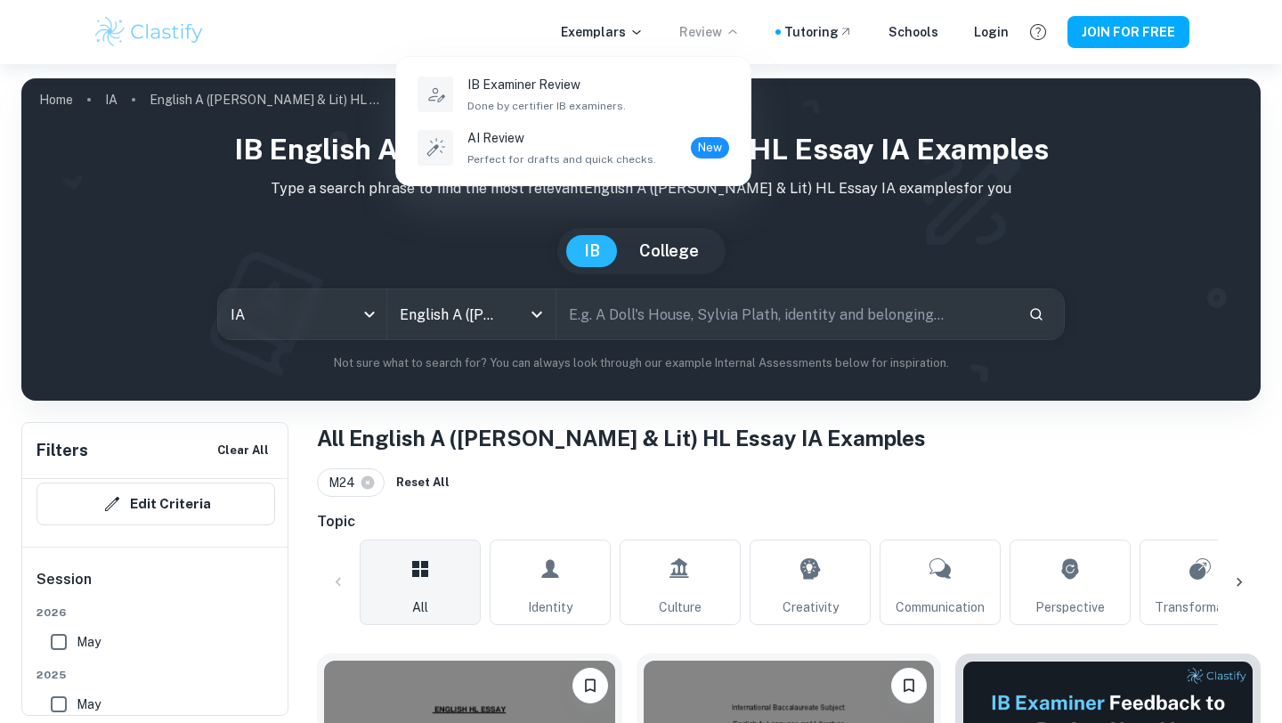
click at [616, 35] on div at bounding box center [641, 361] width 1282 height 723
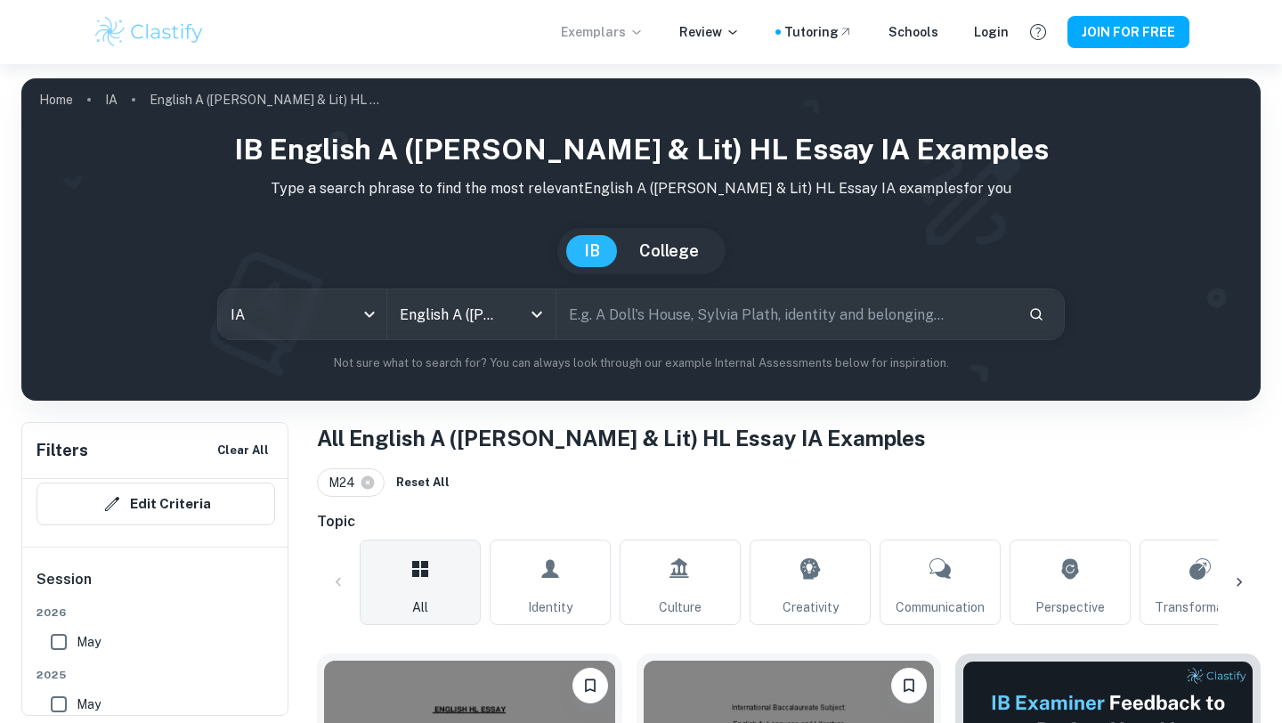
click at [635, 35] on p "Exemplars" at bounding box center [602, 32] width 83 height 20
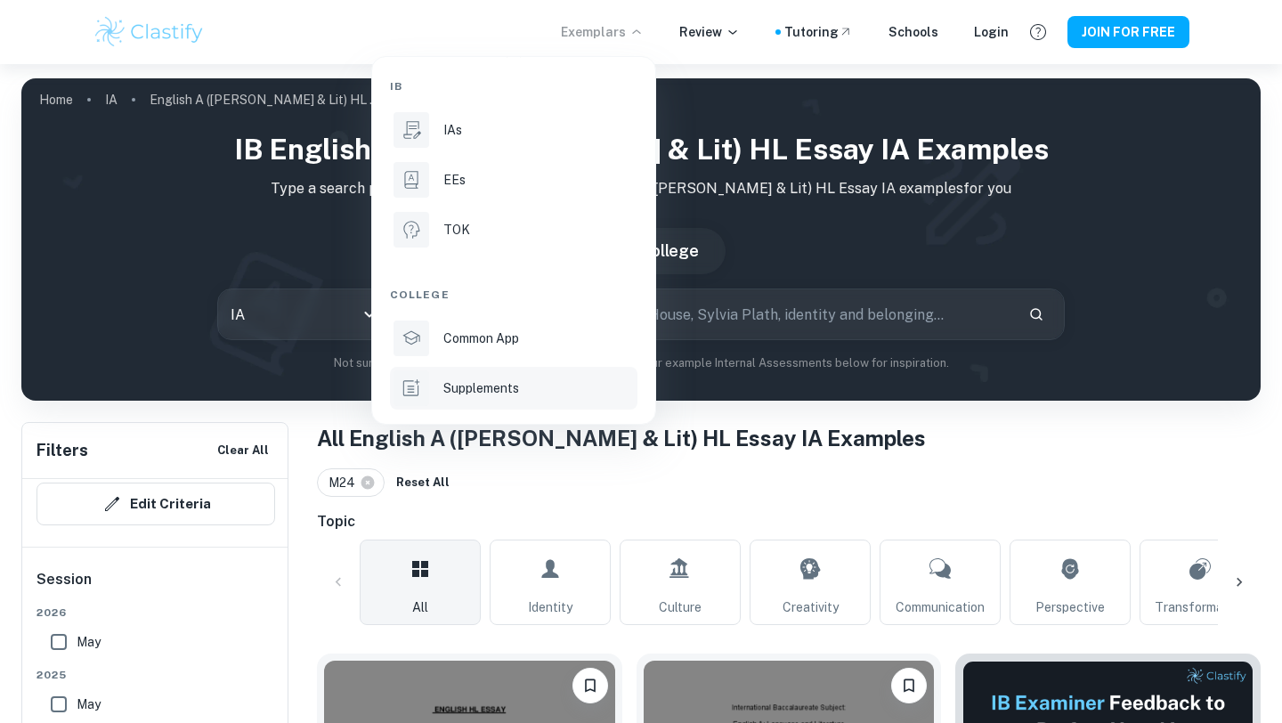
scroll to position [39, 0]
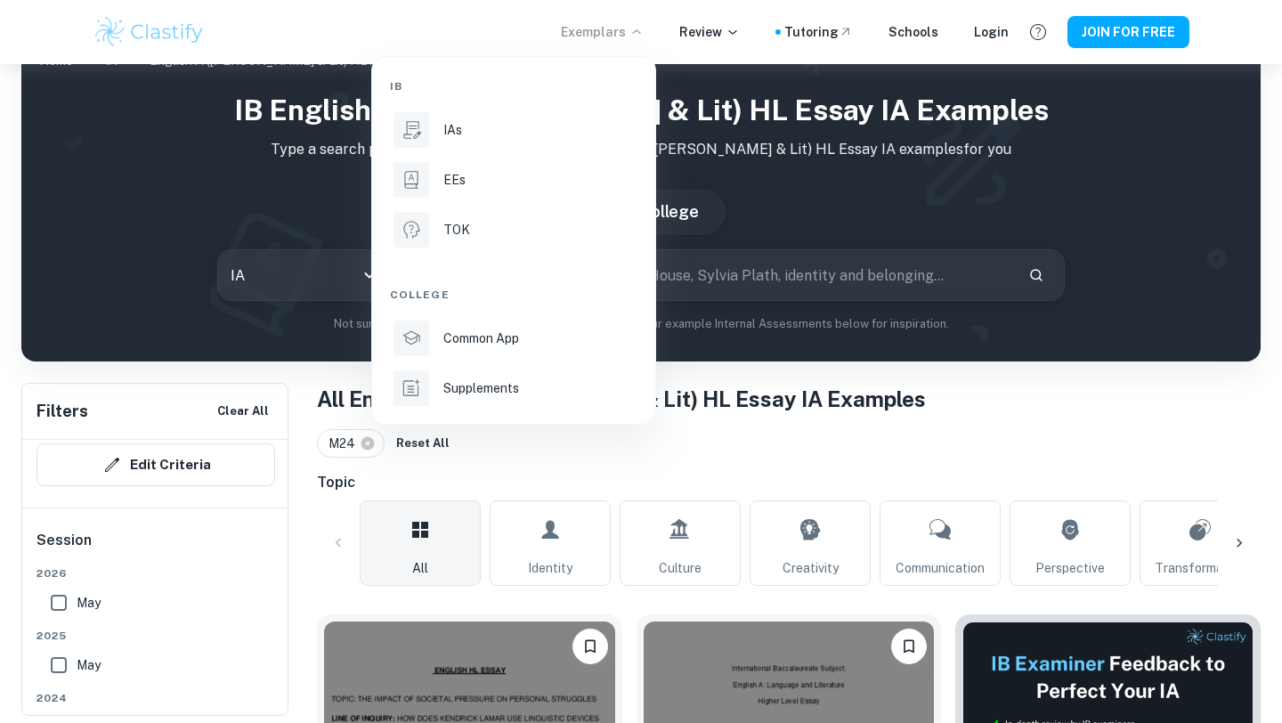
click at [815, 427] on div at bounding box center [641, 361] width 1282 height 723
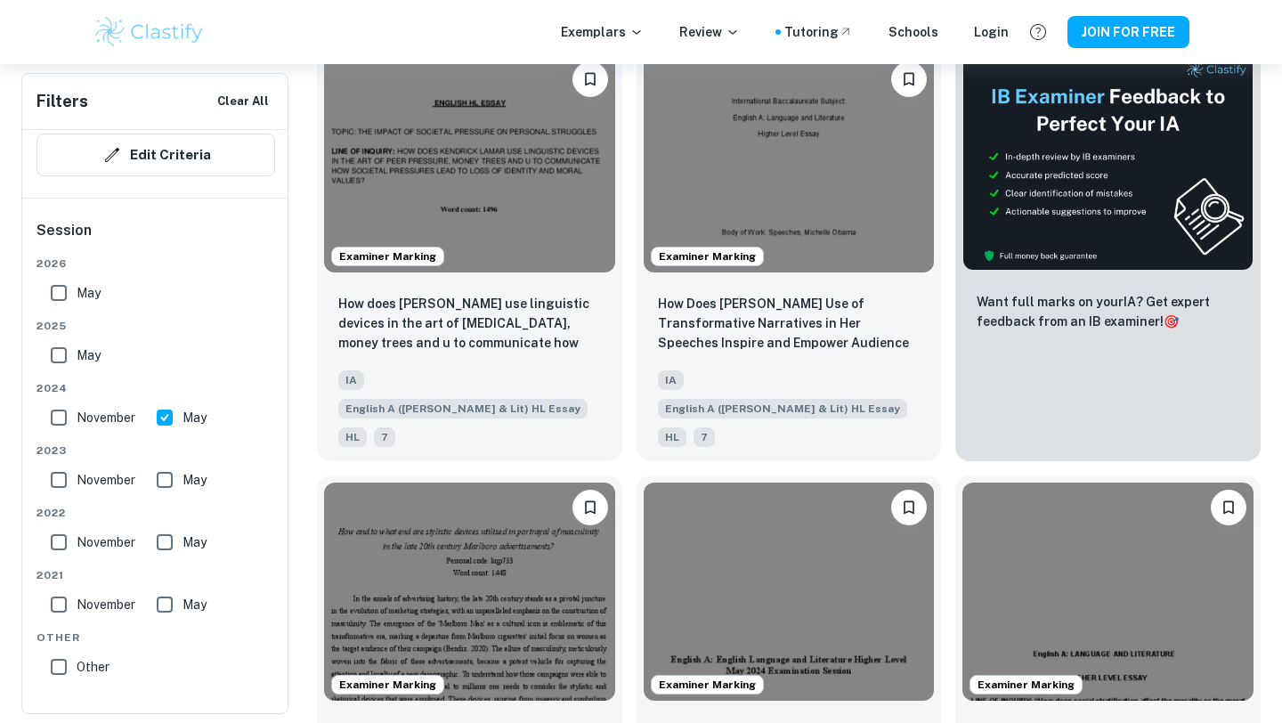
scroll to position [724, 0]
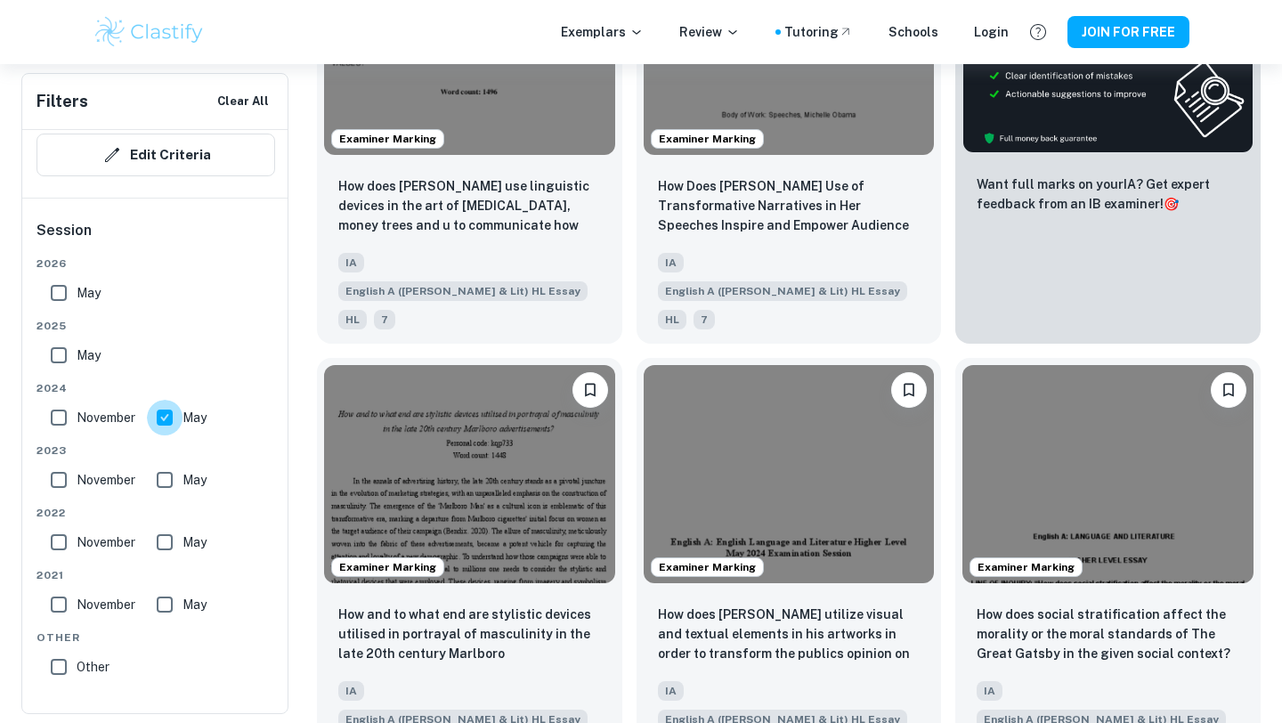
click at [156, 416] on input "May" at bounding box center [165, 418] width 36 height 36
checkbox input "false"
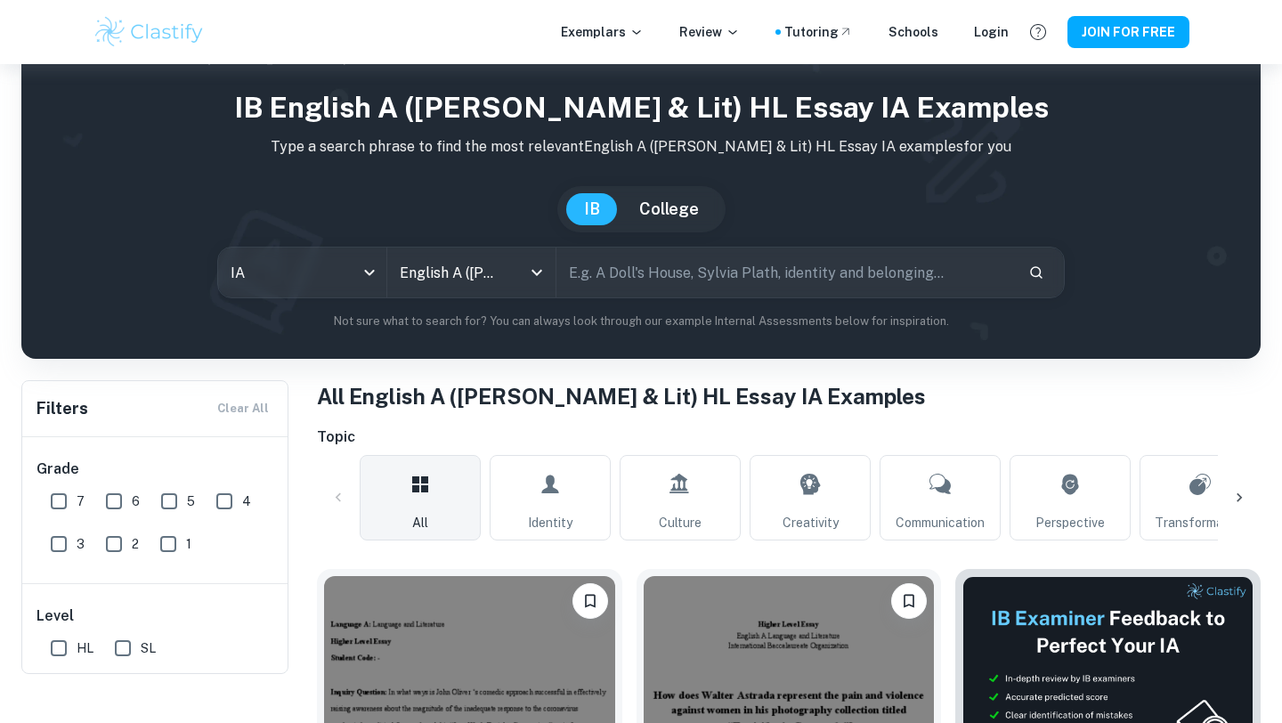
scroll to position [0, 0]
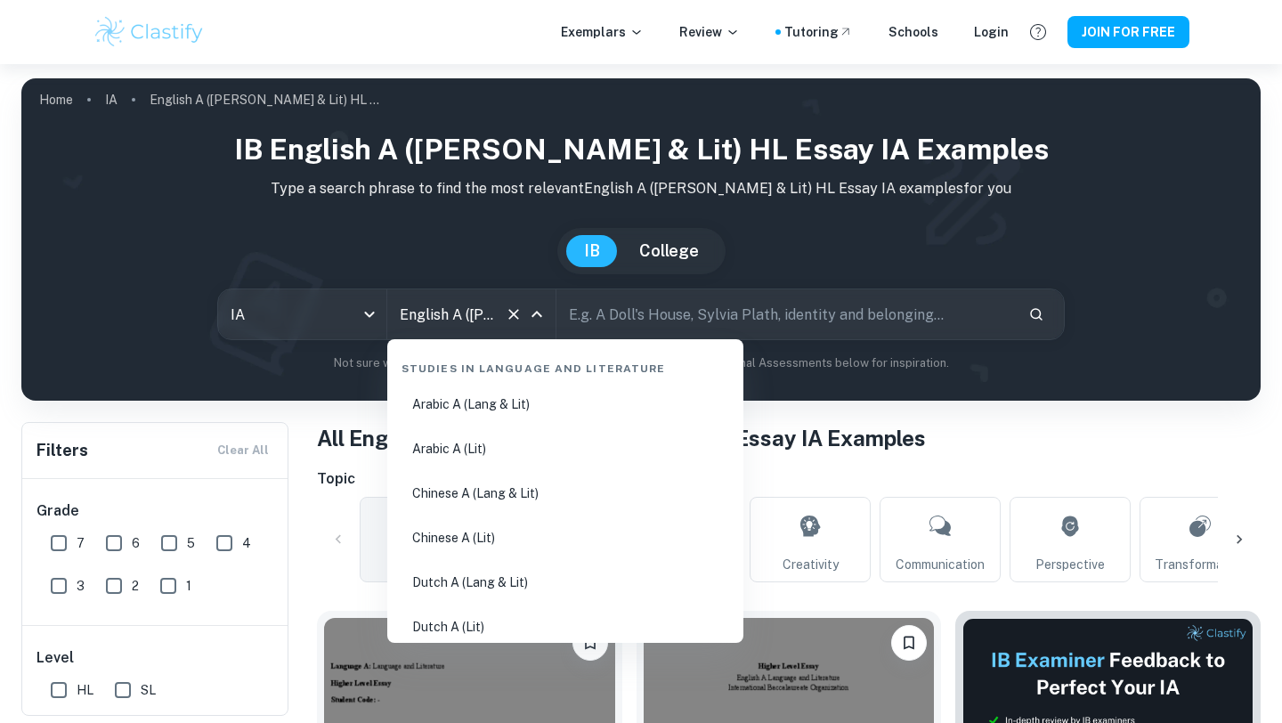
click at [470, 312] on input "English A ([PERSON_NAME] & Lit) HL Essay" at bounding box center [446, 314] width 102 height 34
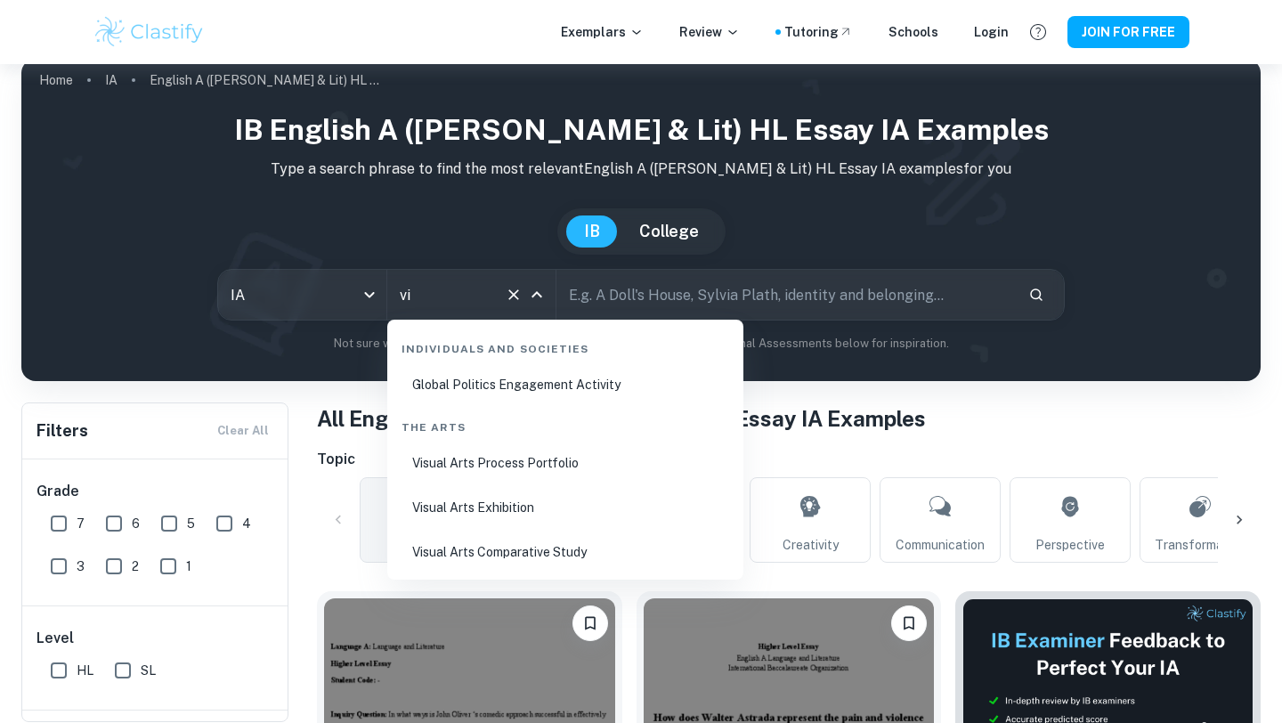
scroll to position [26, 0]
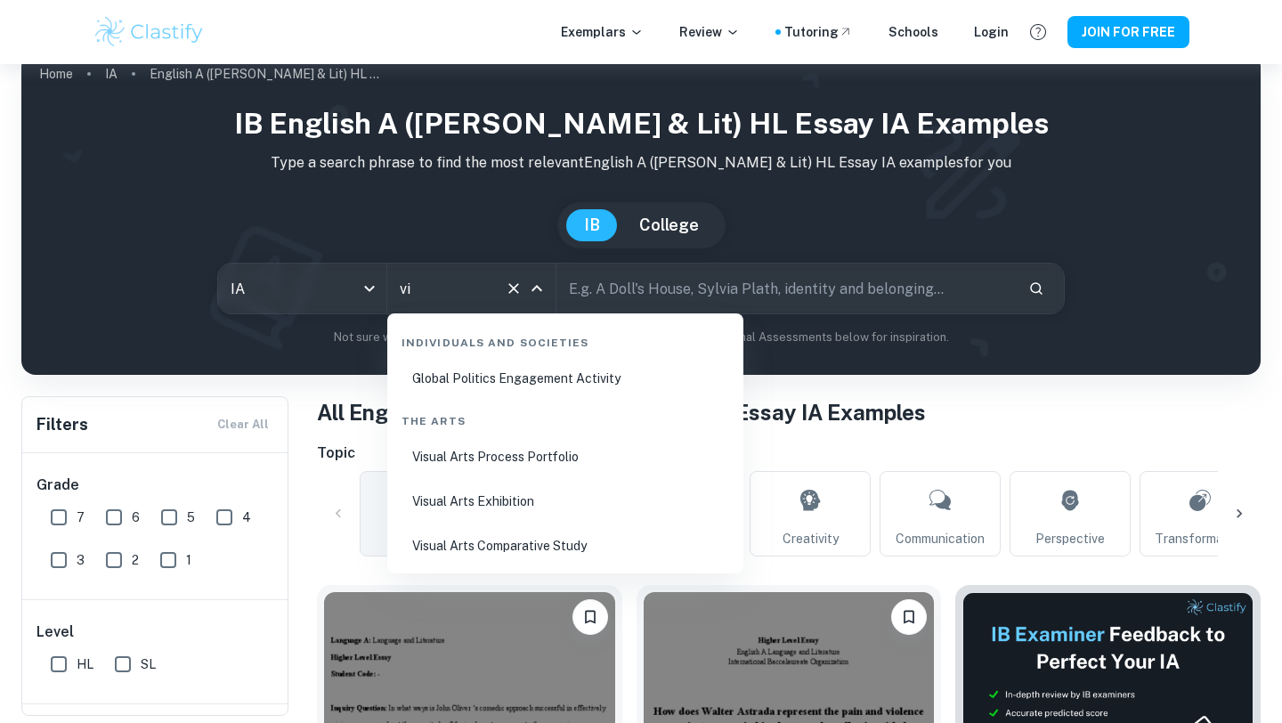
click at [517, 467] on li "Visual Arts Process Portfolio" at bounding box center [565, 456] width 342 height 41
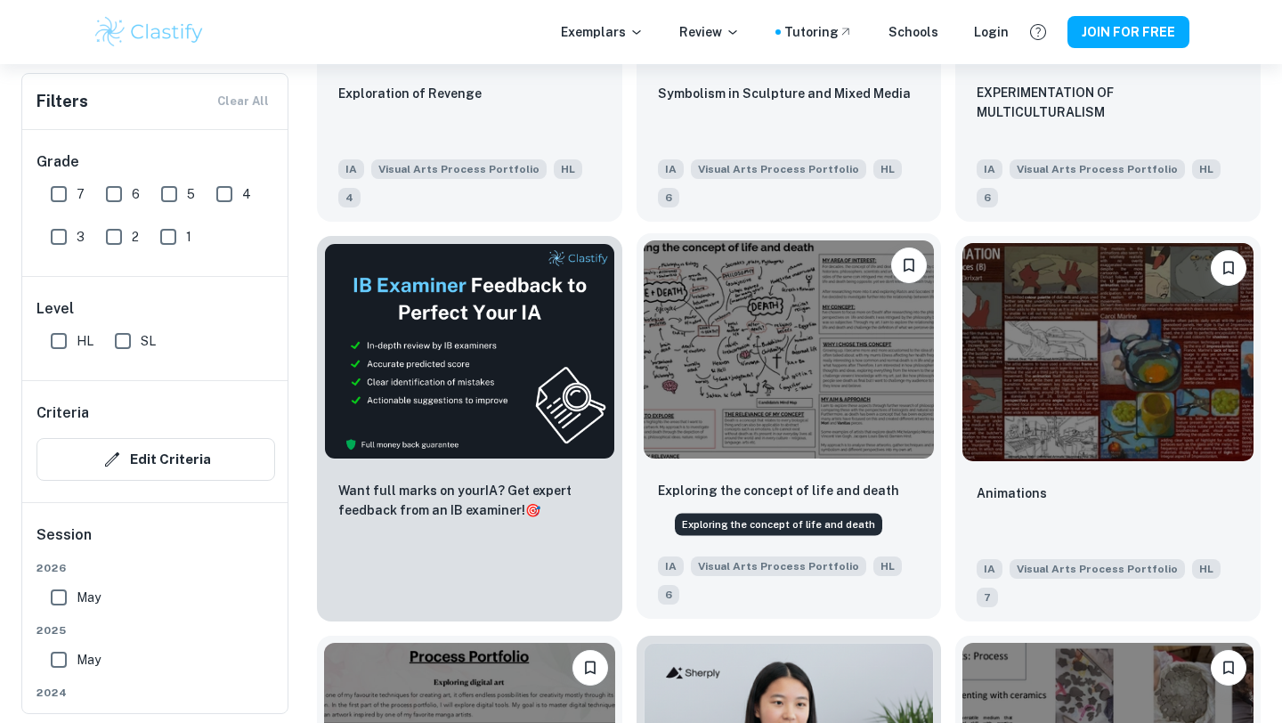
scroll to position [2632, 0]
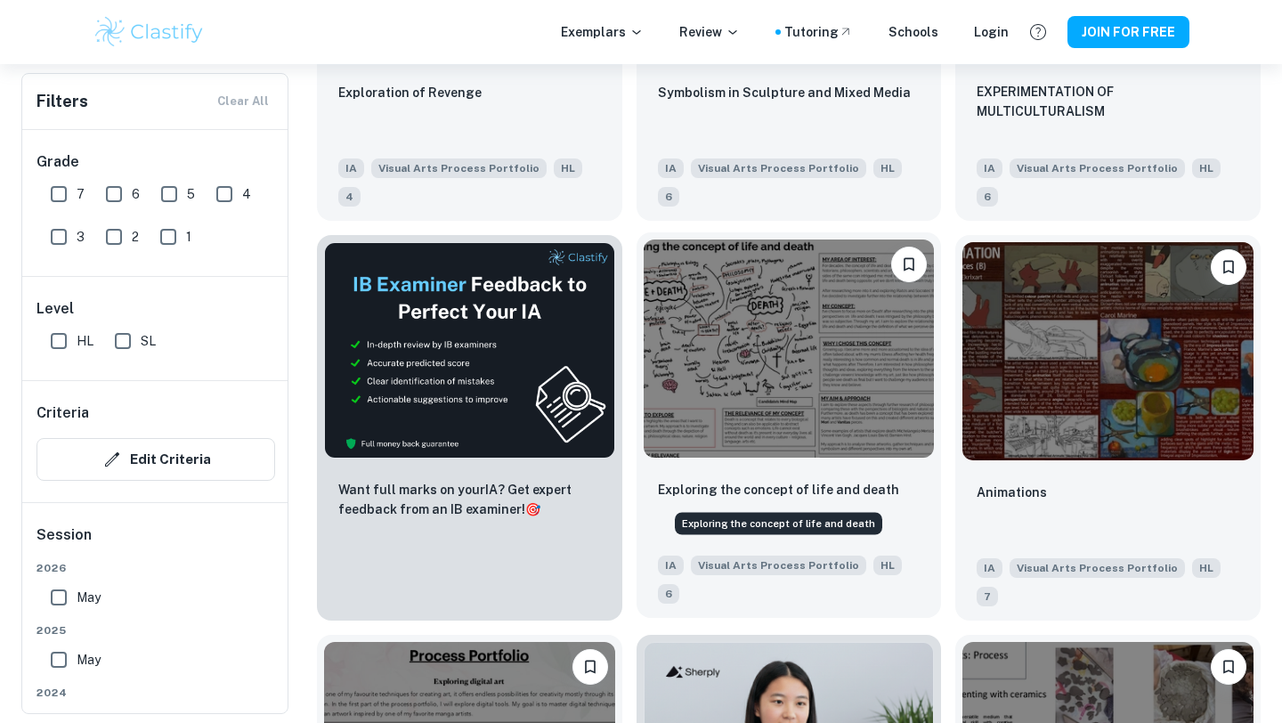
type input "Visual Arts Process Portfolio"
click at [750, 487] on p "Exploring the concept of life and death" at bounding box center [778, 490] width 241 height 20
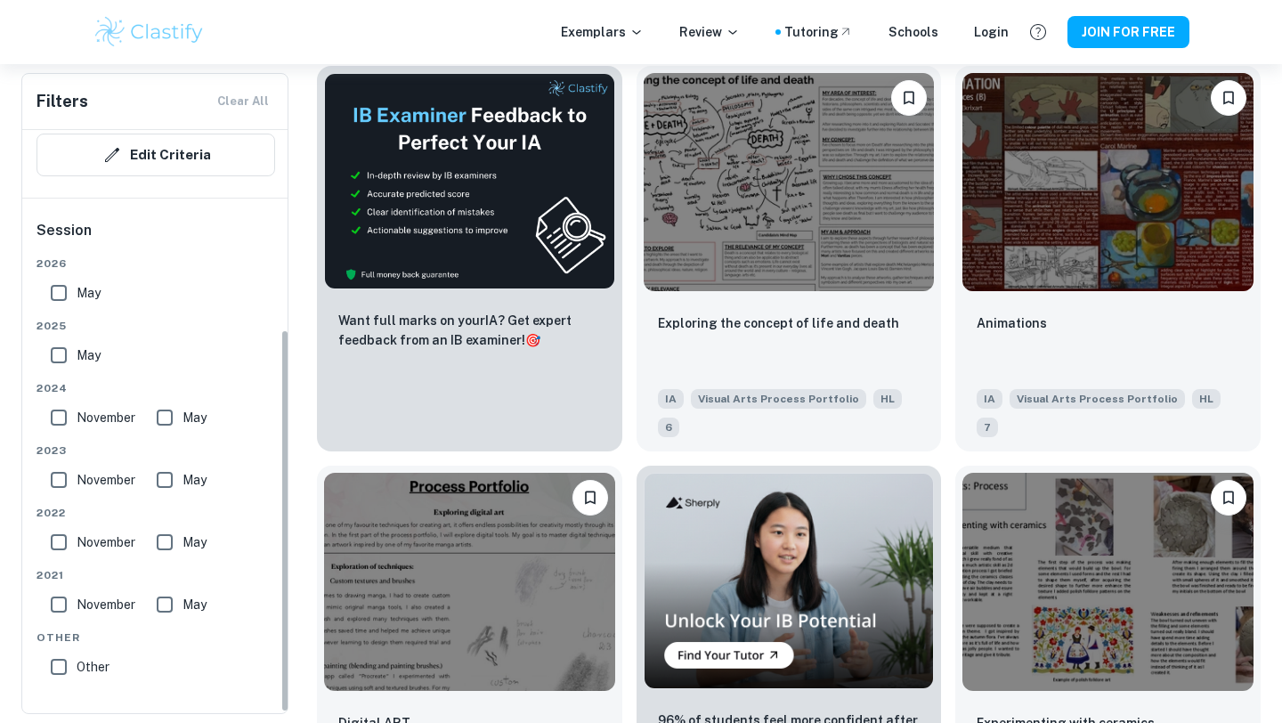
scroll to position [304, 0]
click at [59, 420] on input "November" at bounding box center [59, 418] width 36 height 36
checkbox input "true"
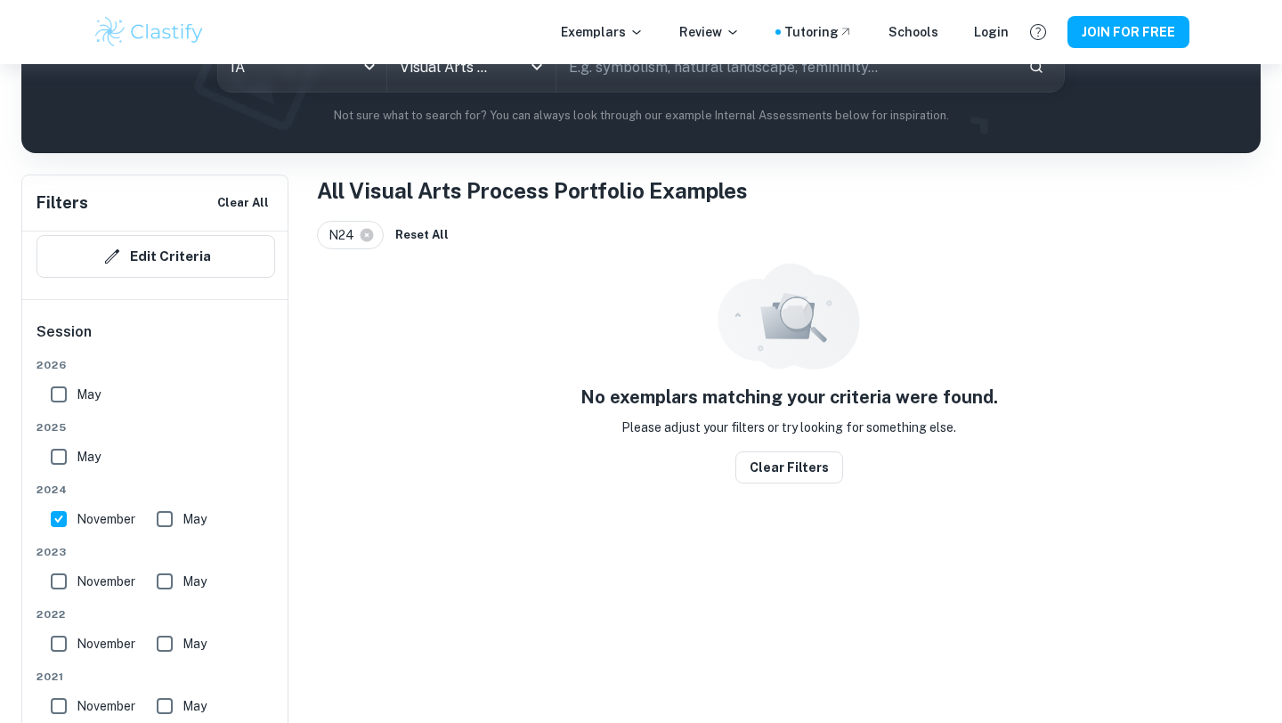
click at [59, 420] on div "[DATE]" at bounding box center [156, 446] width 239 height 55
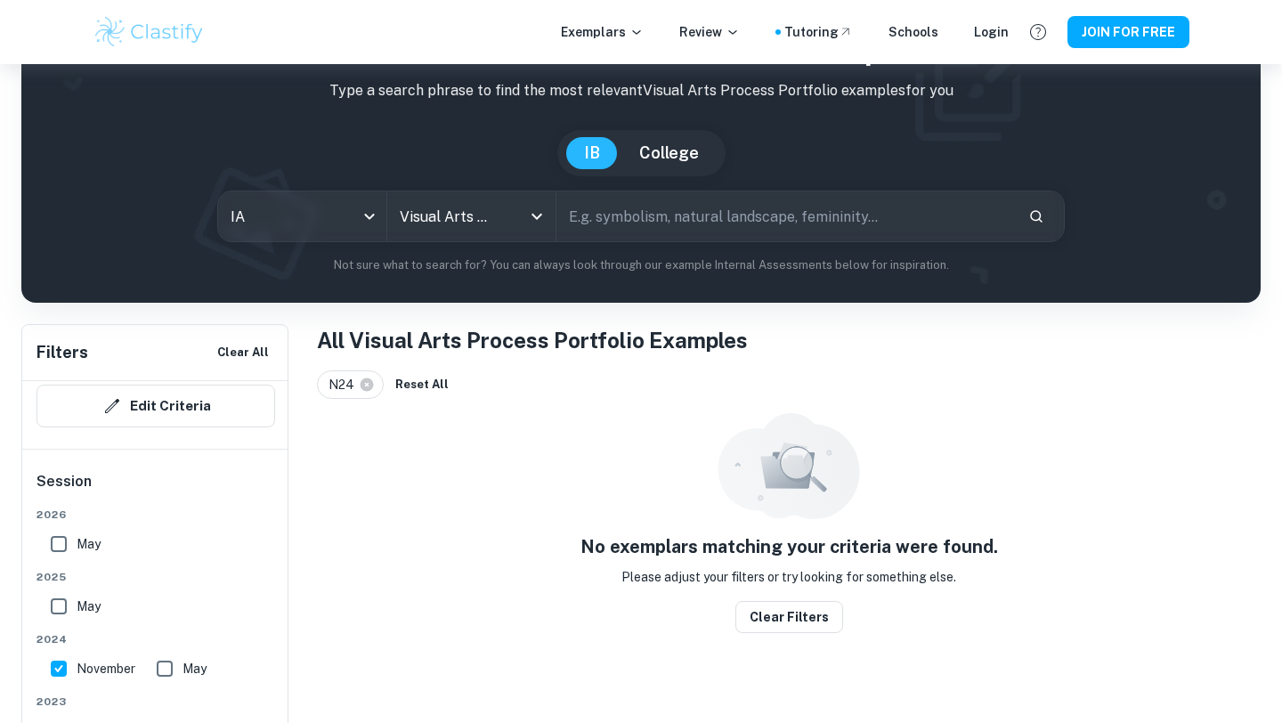
scroll to position [64, 0]
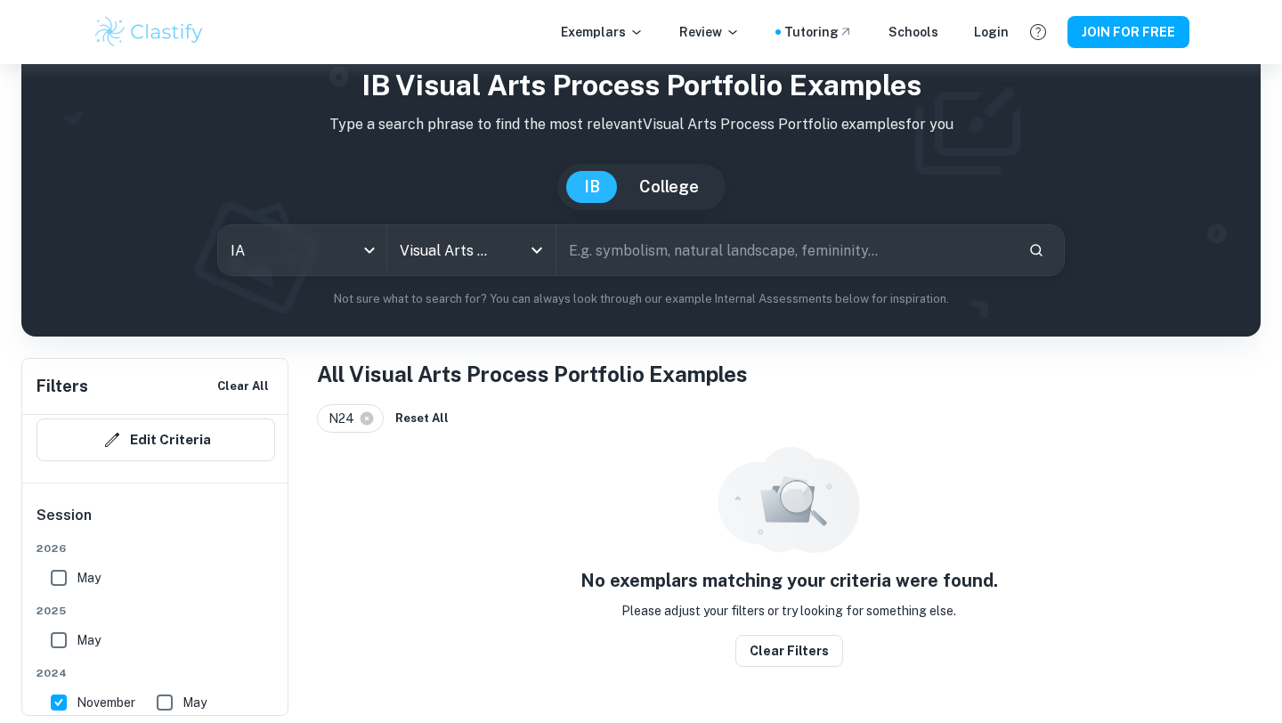
click at [167, 697] on input "May" at bounding box center [165, 703] width 36 height 36
checkbox input "true"
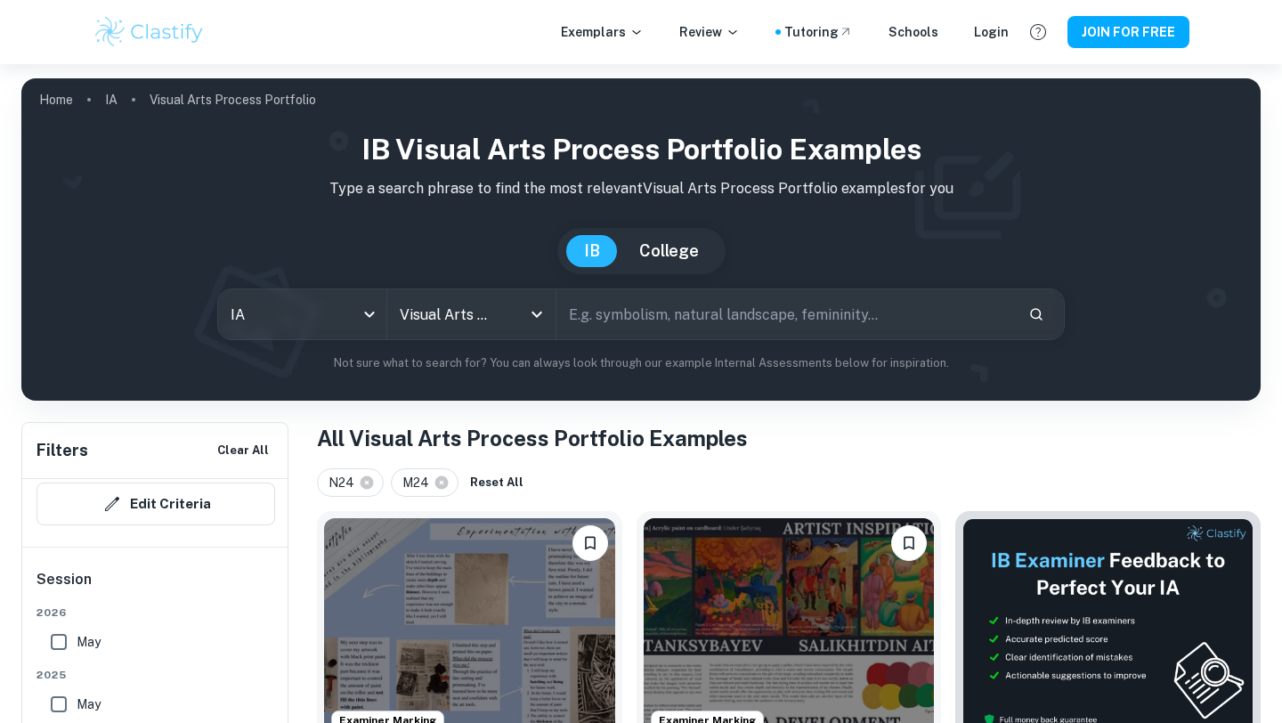
scroll to position [238, 0]
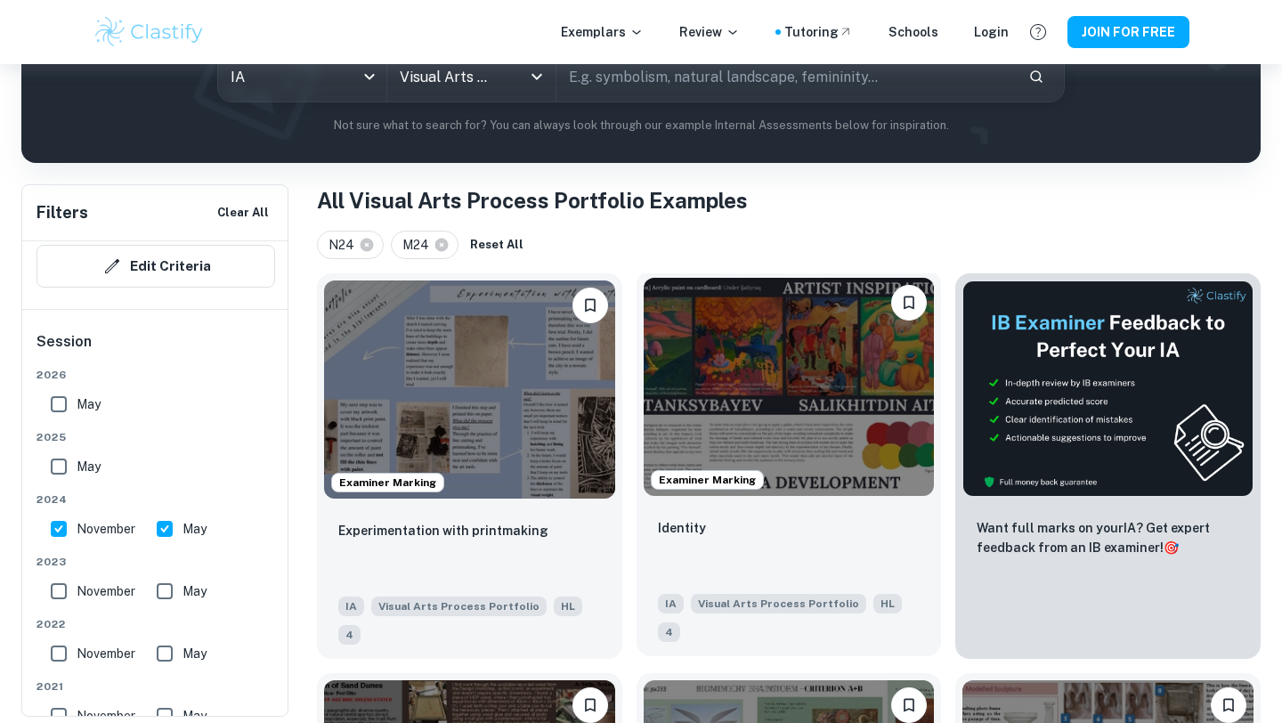
click at [865, 530] on div "Identity" at bounding box center [789, 547] width 263 height 61
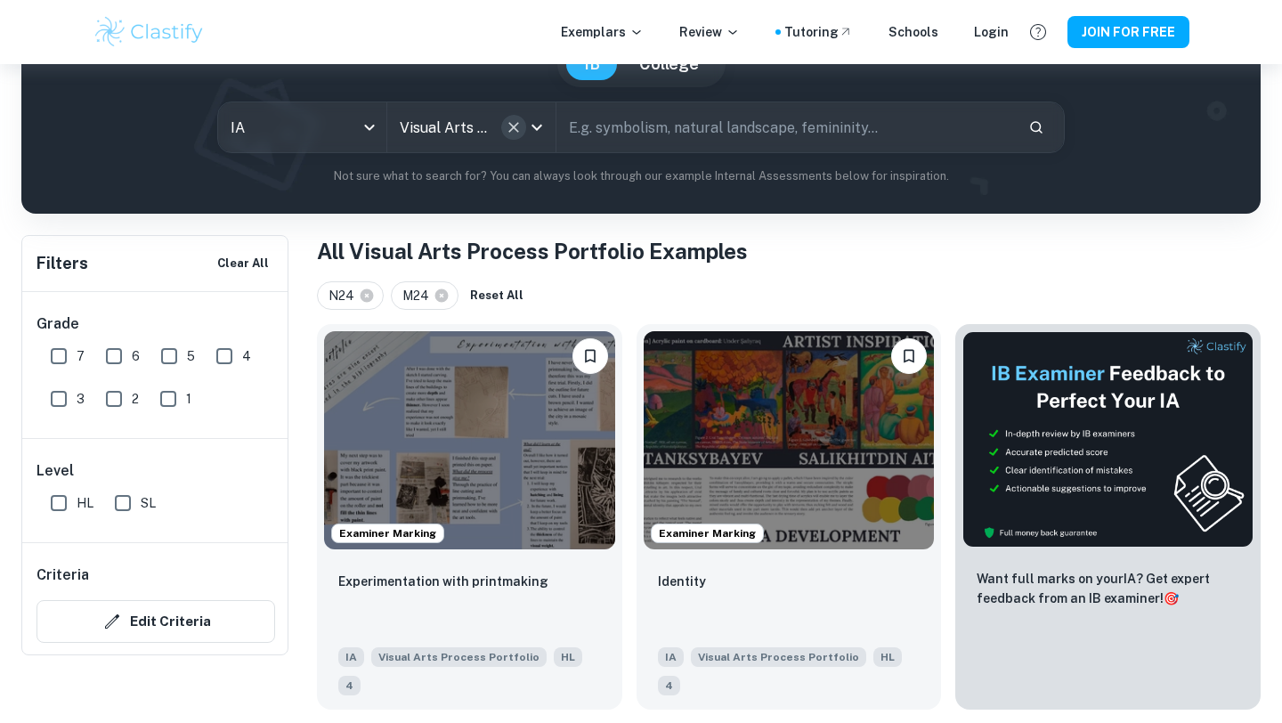
scroll to position [126, 0]
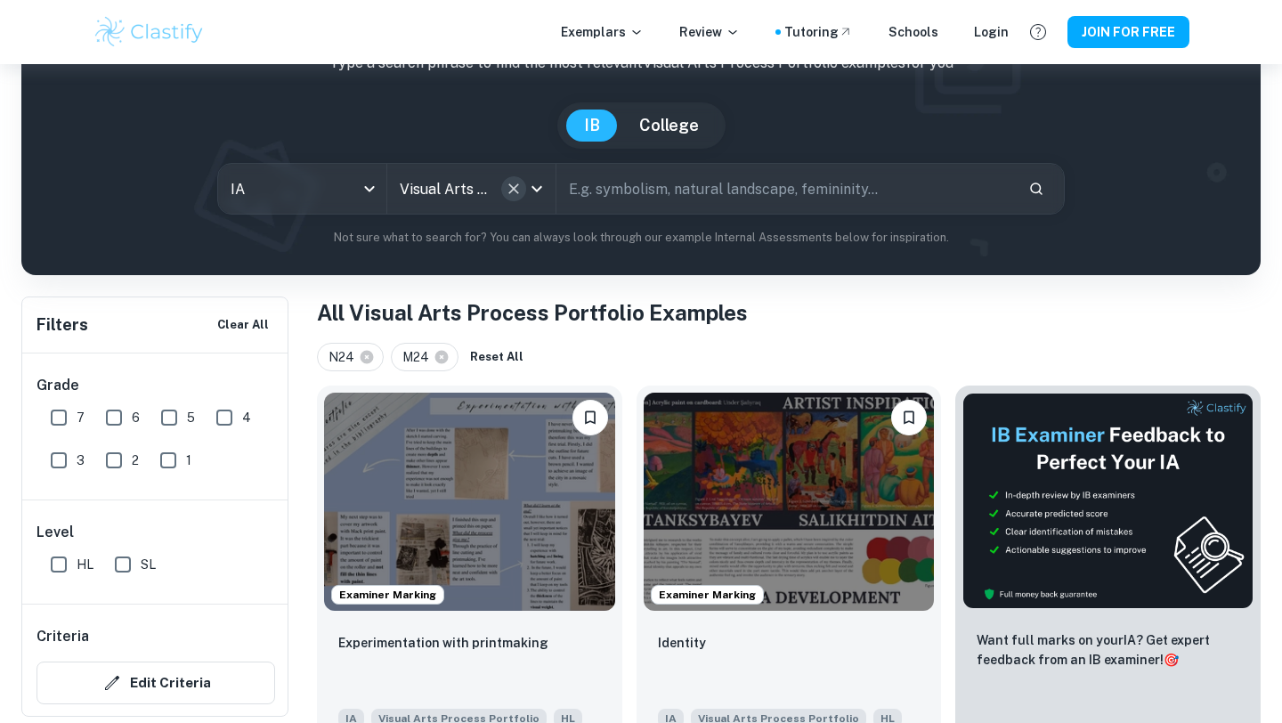
click at [508, 195] on icon "Clear" at bounding box center [514, 189] width 18 height 18
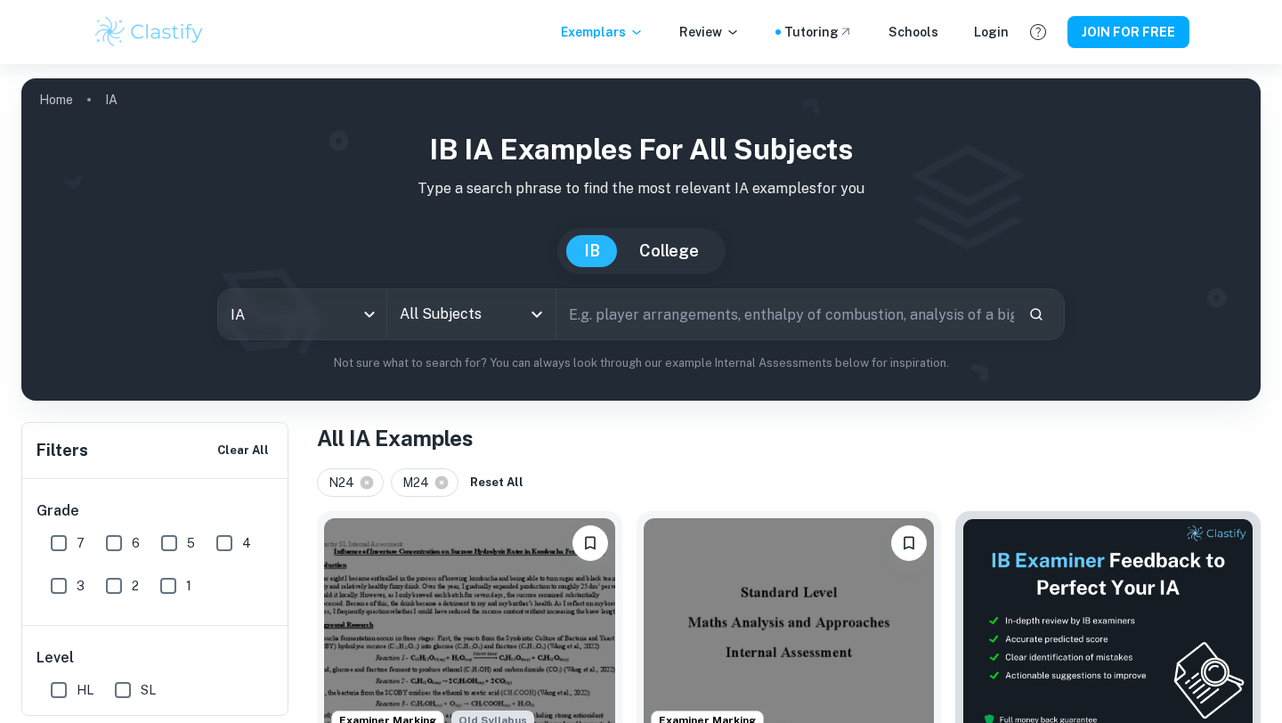
click at [526, 323] on icon "Open" at bounding box center [536, 314] width 21 height 21
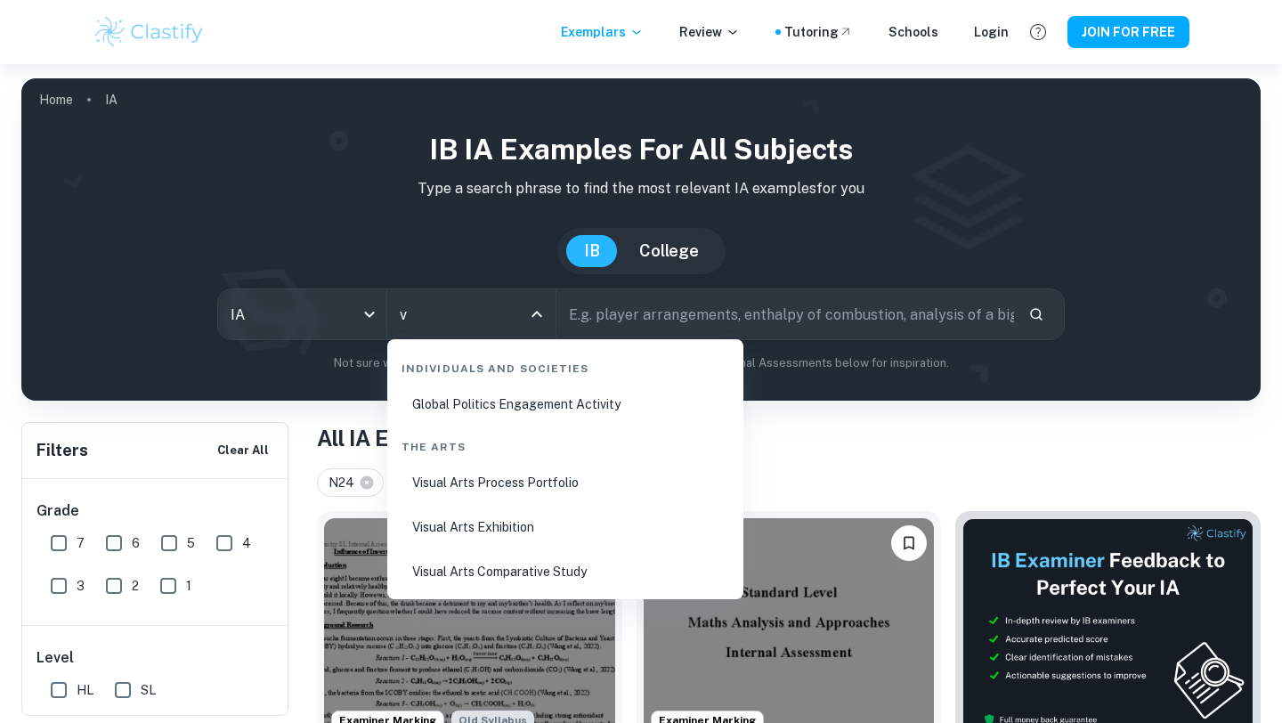
type input "vi"
click at [610, 578] on li "Visual Arts Comparative Study" at bounding box center [565, 571] width 342 height 41
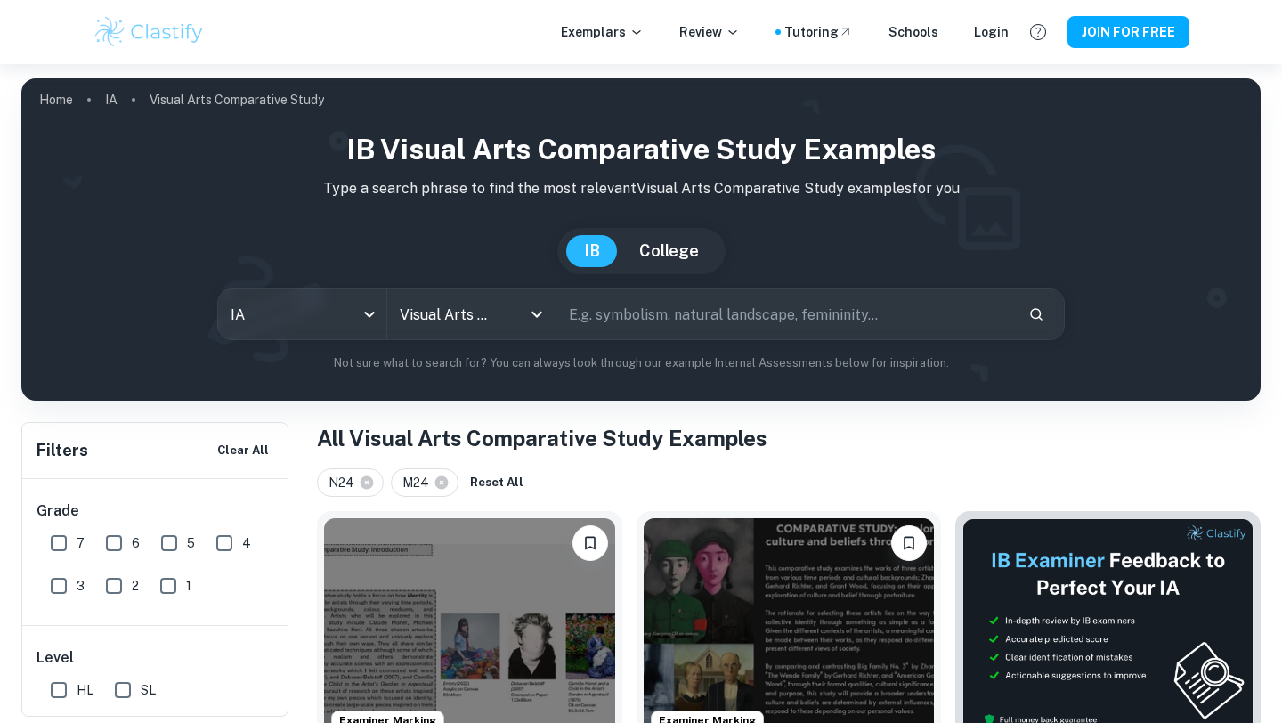
scroll to position [151, 0]
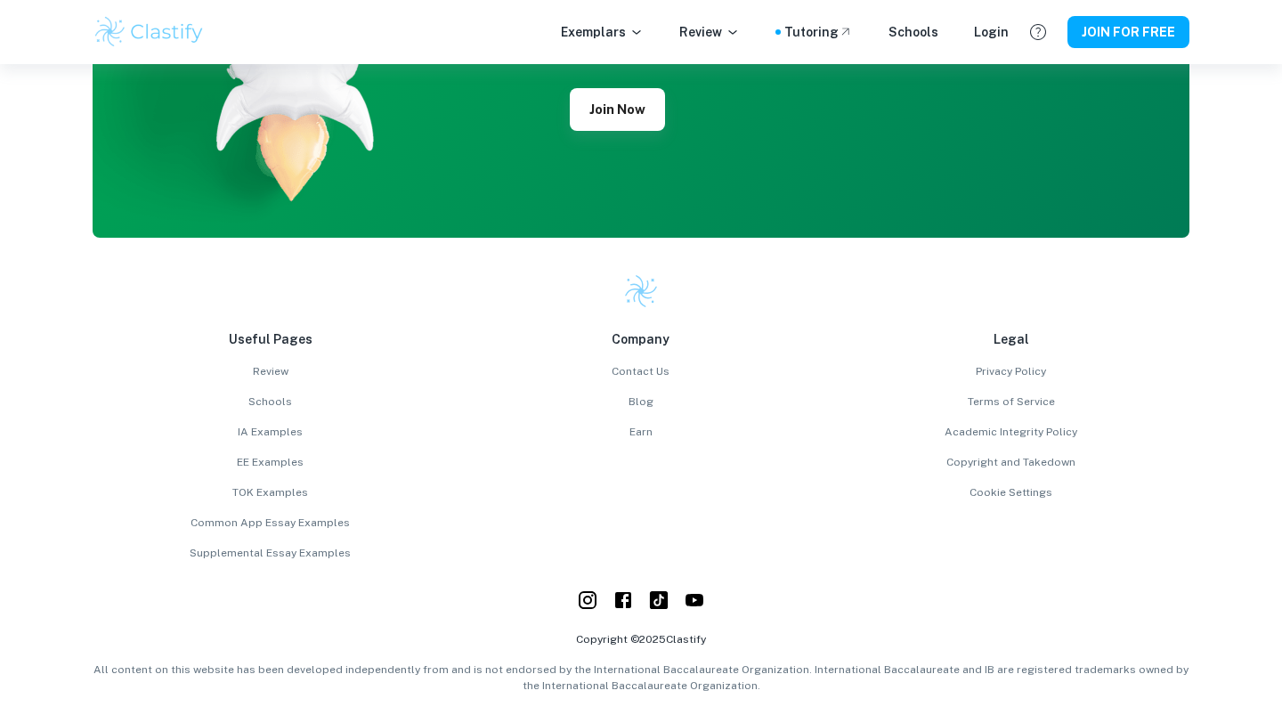
scroll to position [4566, 0]
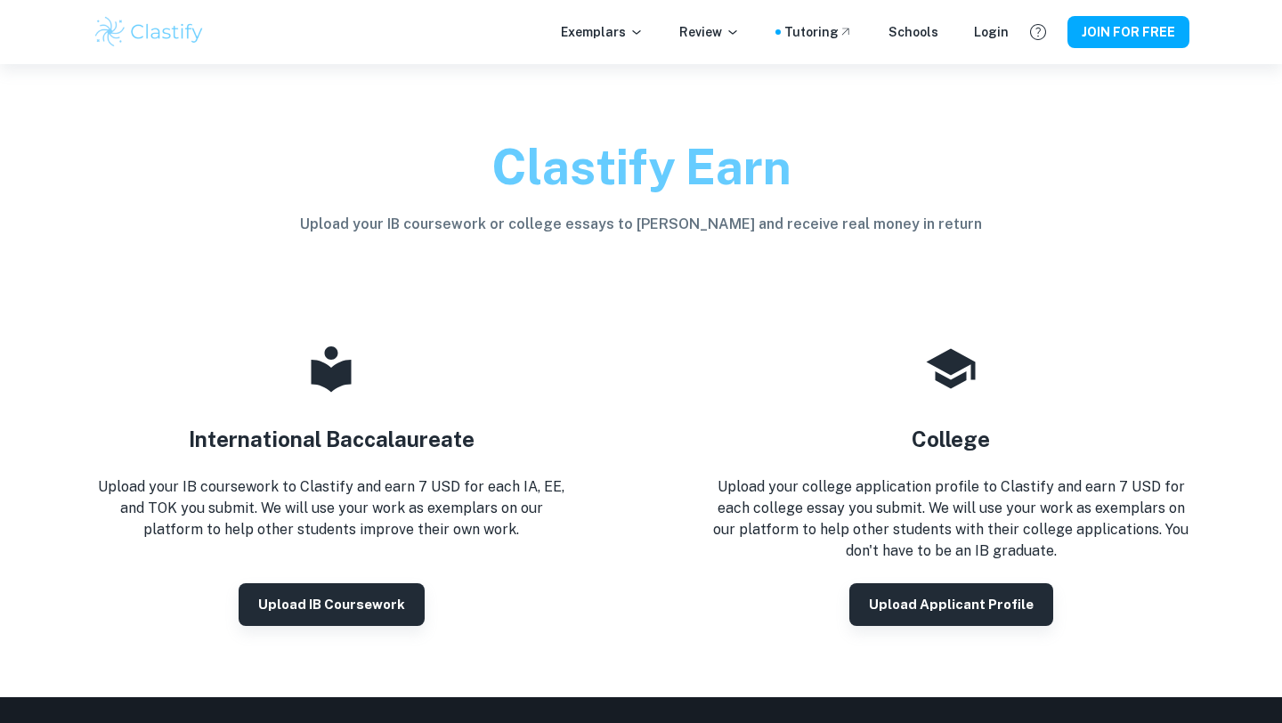
scroll to position [601, 0]
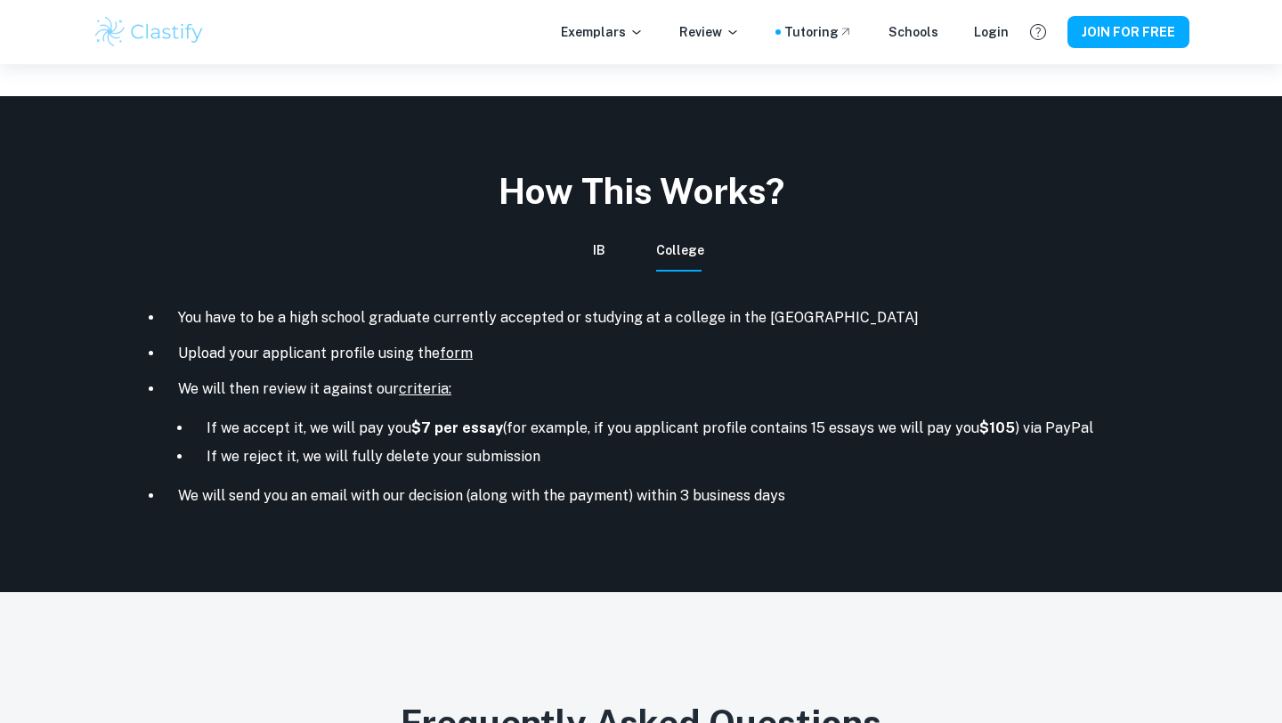
click at [606, 320] on li "You have to be a high school graduate currently accepted or studying at a colle…" at bounding box center [677, 318] width 1026 height 36
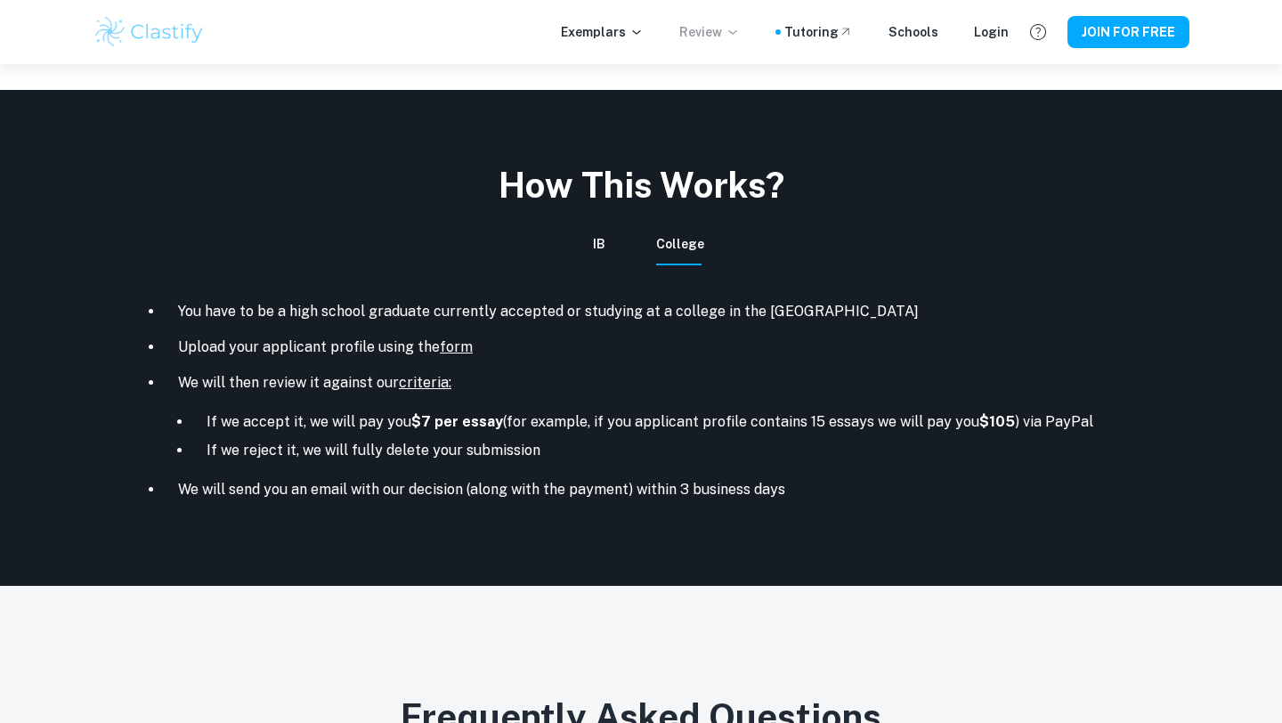
click at [726, 38] on p "Review" at bounding box center [709, 32] width 61 height 20
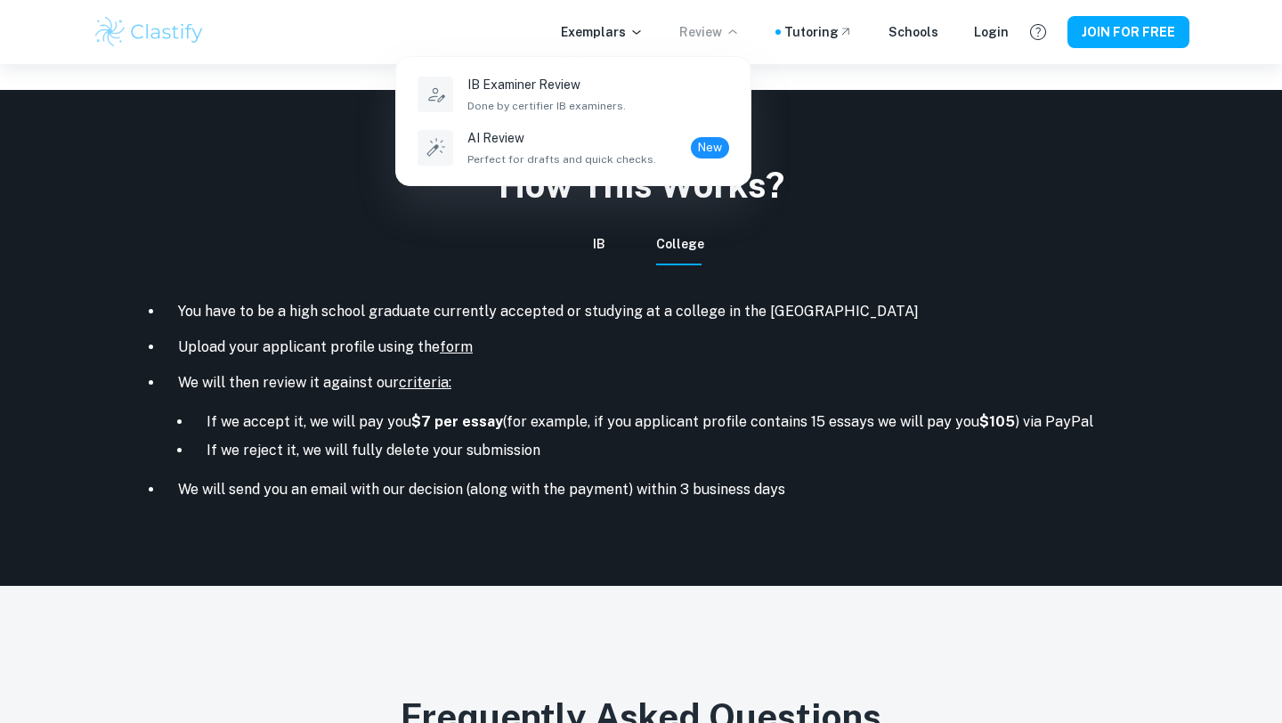
click at [628, 45] on div at bounding box center [641, 361] width 1282 height 723
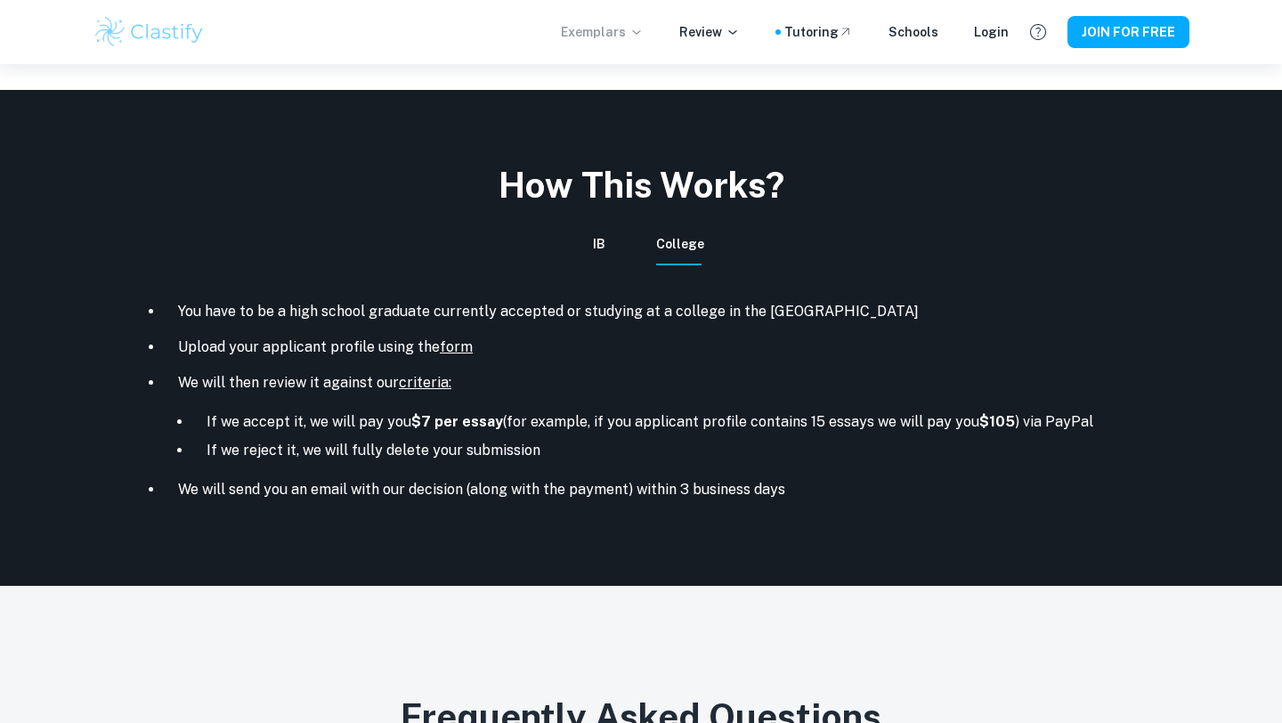
click at [628, 34] on p "Exemplars" at bounding box center [602, 32] width 83 height 20
